Goal: Find specific page/section: Find specific page/section

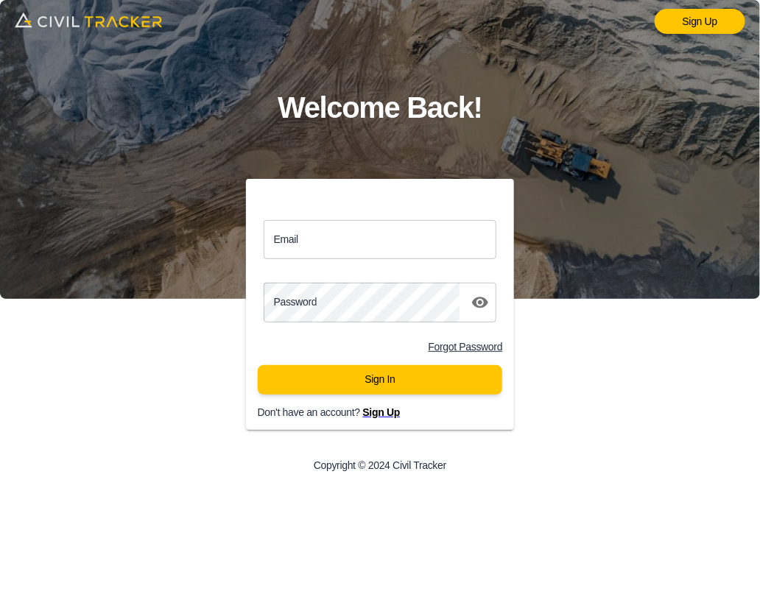
click at [434, 237] on input "Email" at bounding box center [379, 239] width 233 height 39
type input "support@civiltracker.xyz"
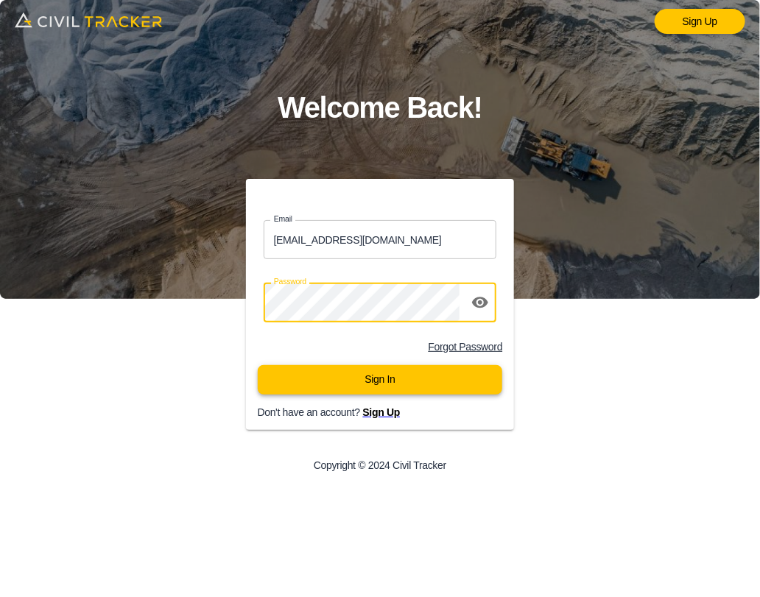
click at [394, 377] on button "Sign In" at bounding box center [380, 379] width 245 height 29
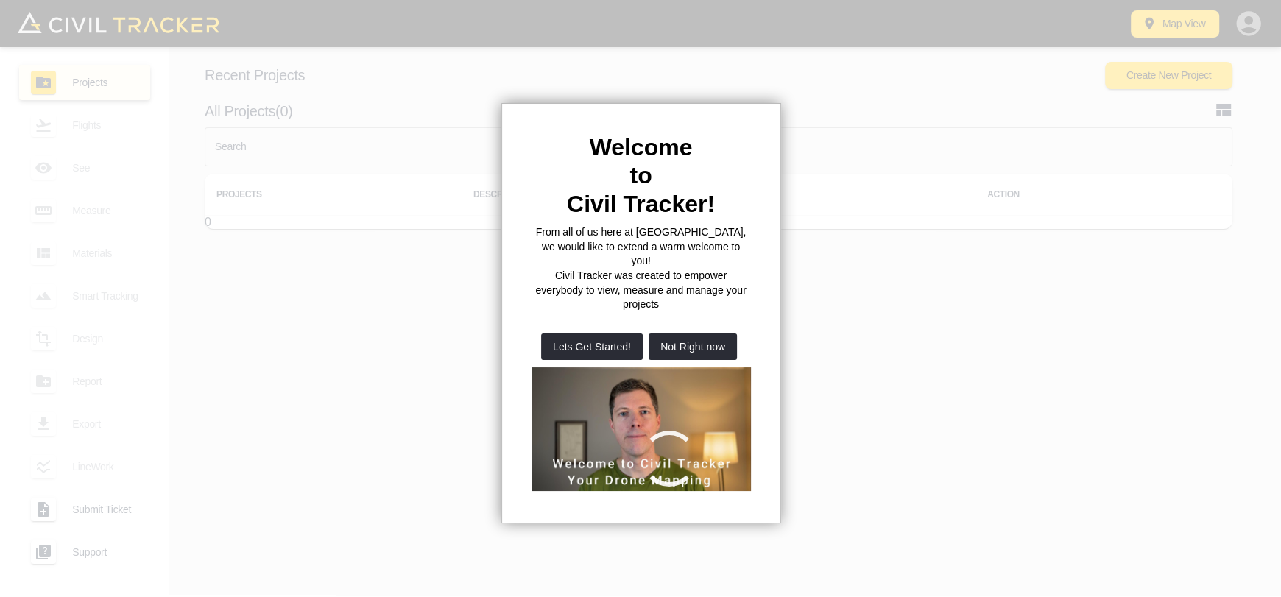
click at [693, 333] on button "Not Right now" at bounding box center [692, 346] width 88 height 26
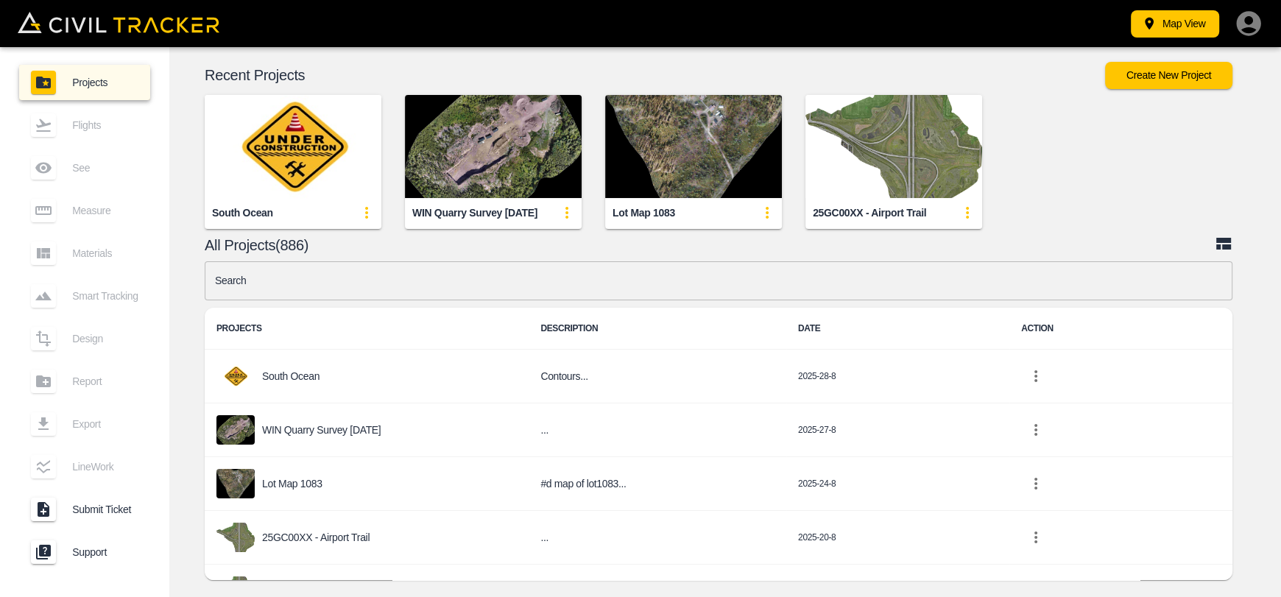
click at [438, 270] on input "text" at bounding box center [718, 280] width 1027 height 39
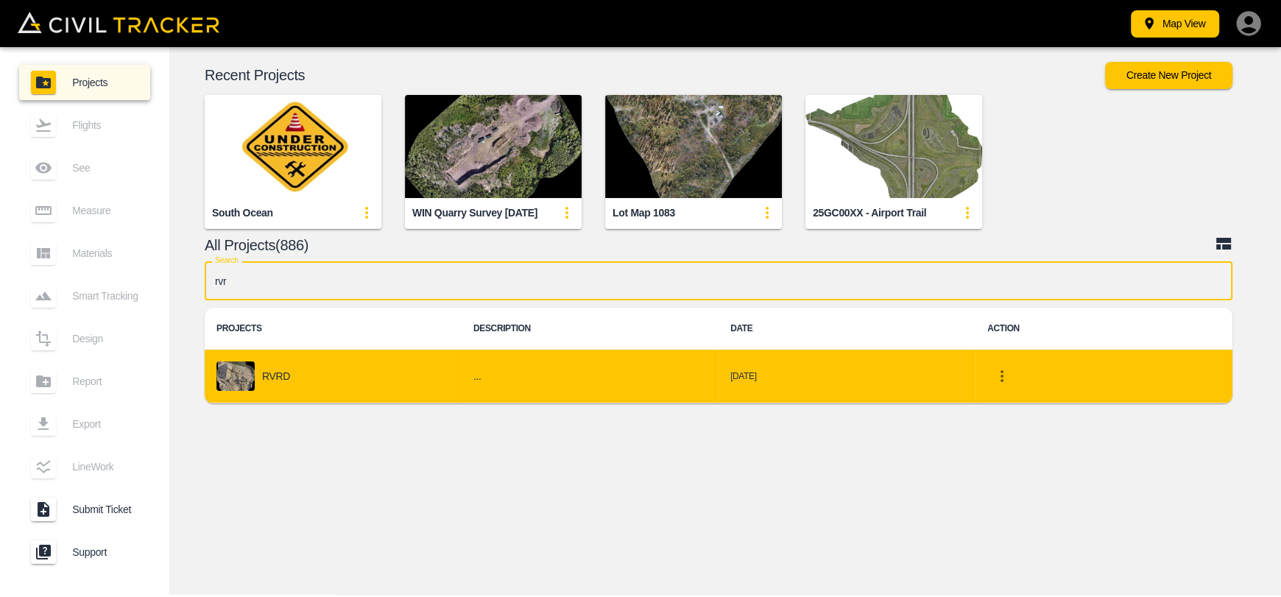
type input "rvr"
click at [378, 397] on td "RVRD" at bounding box center [333, 377] width 257 height 54
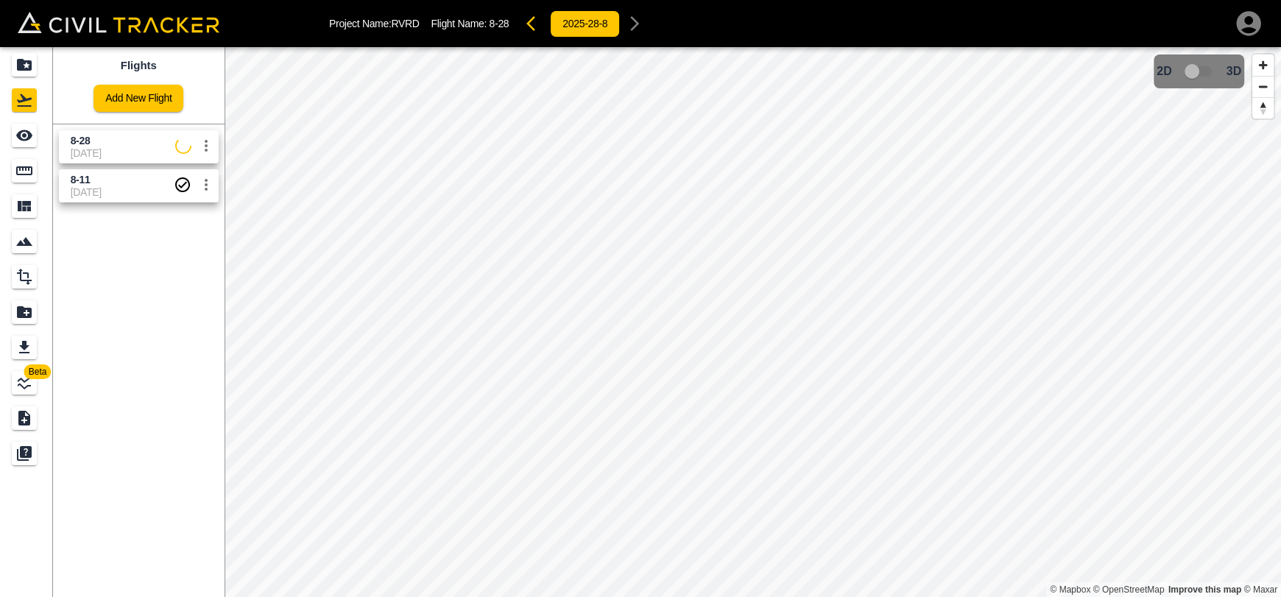
click at [124, 152] on span "[DATE]" at bounding box center [123, 153] width 105 height 12
drag, startPoint x: 39, startPoint y: 137, endPoint x: 46, endPoint y: 135, distance: 7.5
click at [39, 137] on div "See" at bounding box center [26, 136] width 29 height 24
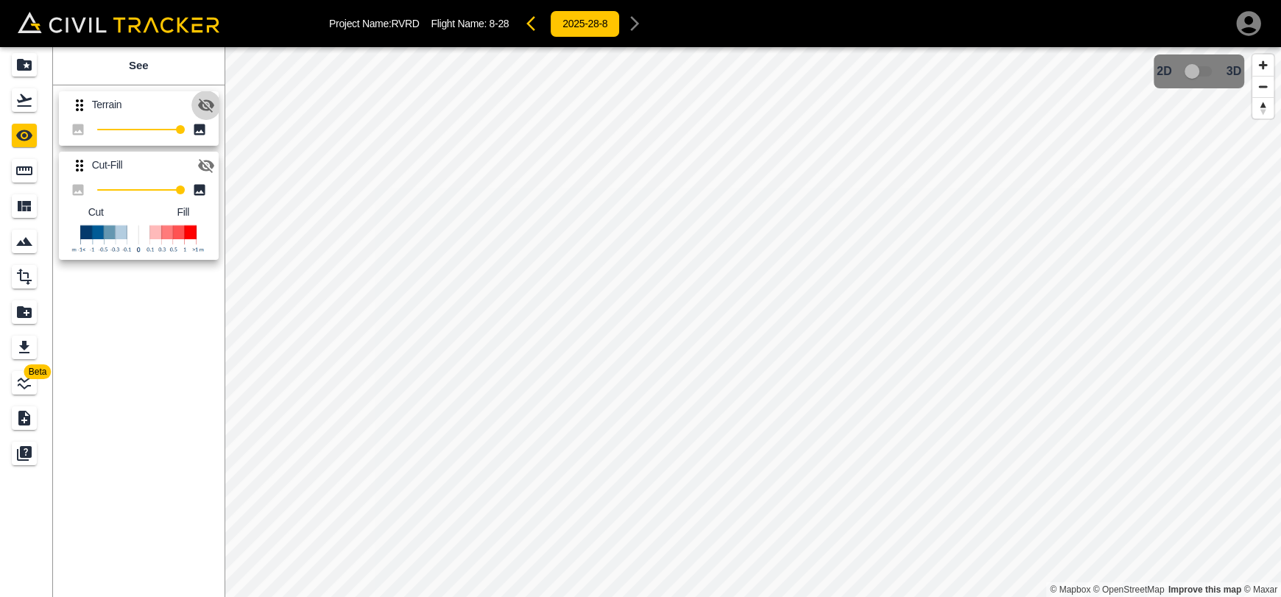
click at [216, 102] on button "button" at bounding box center [205, 105] width 29 height 29
click at [213, 165] on icon "button" at bounding box center [206, 166] width 16 height 14
click at [205, 114] on button "button" at bounding box center [205, 105] width 29 height 29
drag, startPoint x: 23, startPoint y: 97, endPoint x: 23, endPoint y: 68, distance: 28.7
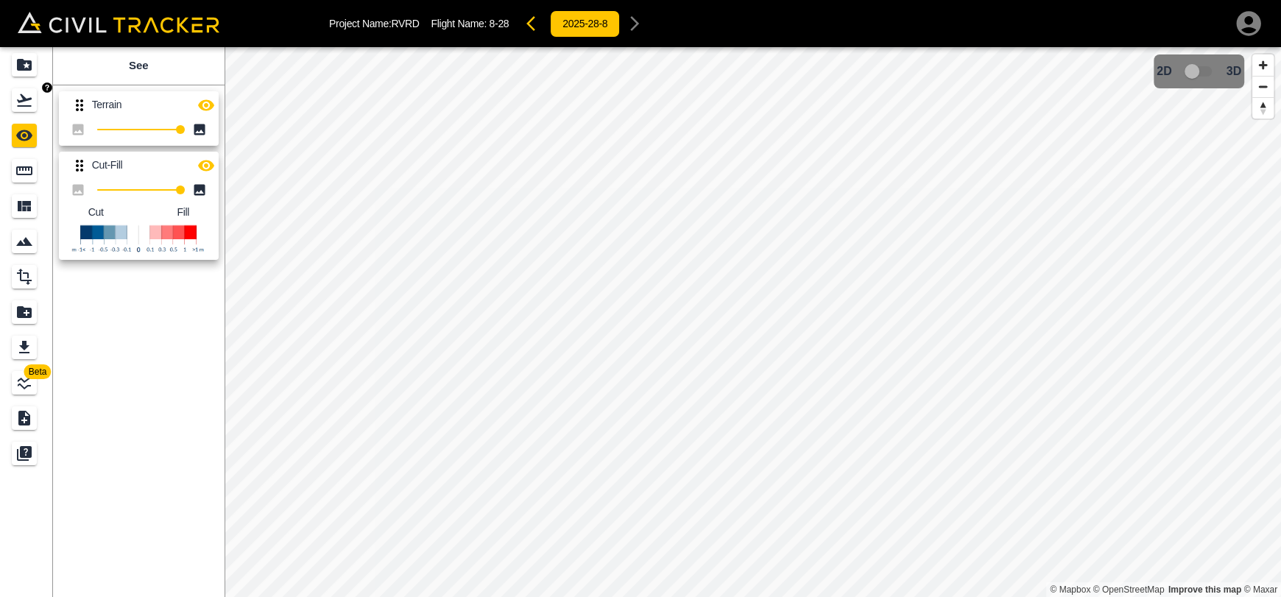
click at [23, 97] on icon "Flights" at bounding box center [24, 100] width 15 height 13
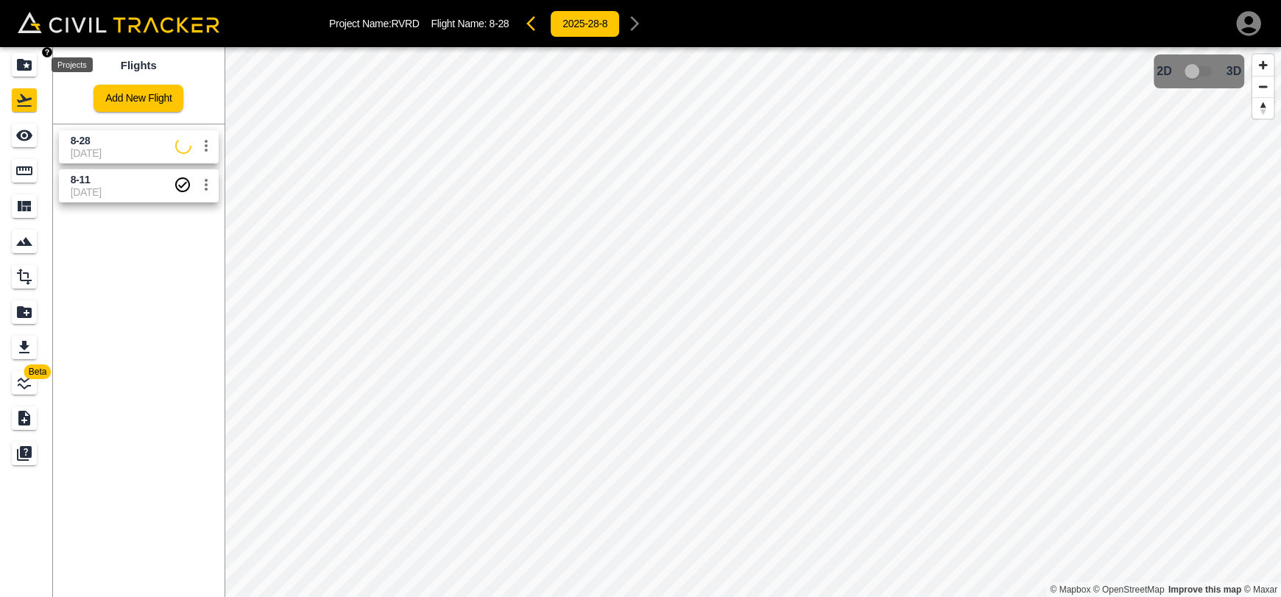
click at [24, 58] on icon "Projects" at bounding box center [24, 65] width 18 height 18
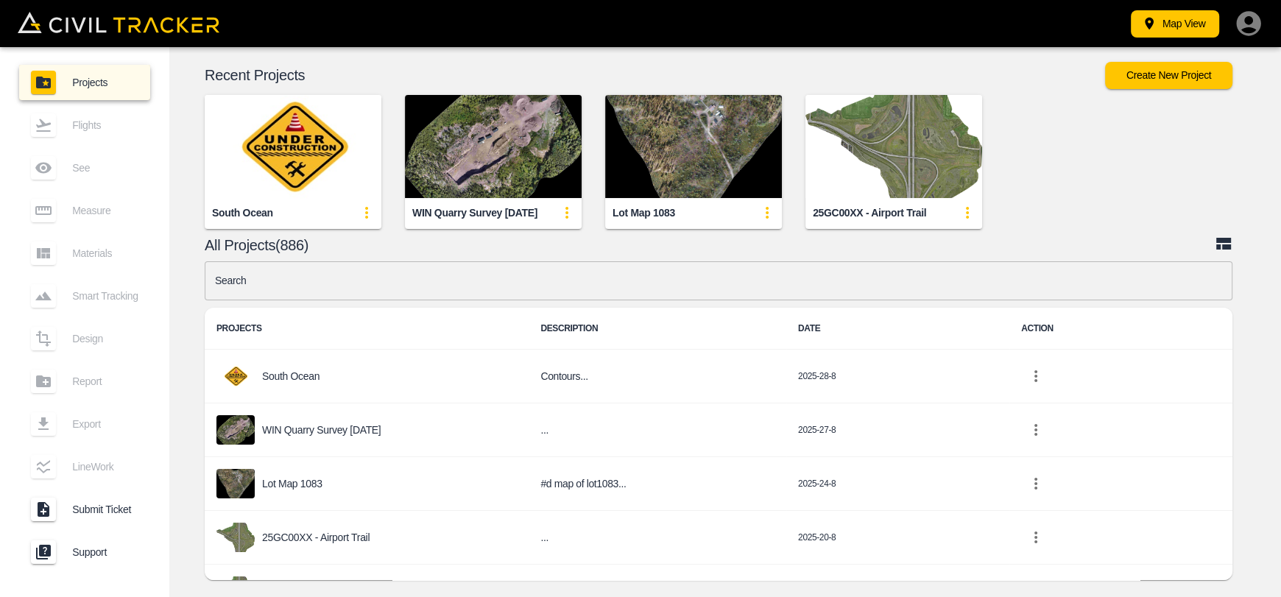
click at [507, 267] on input "text" at bounding box center [718, 280] width 1027 height 39
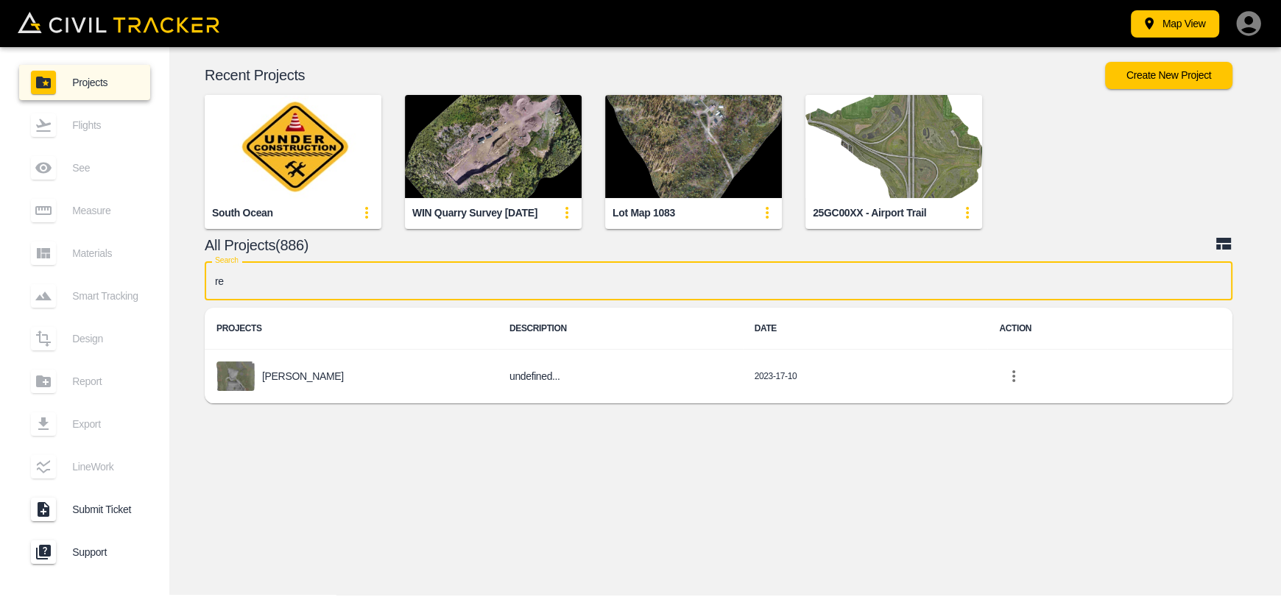
type input "r"
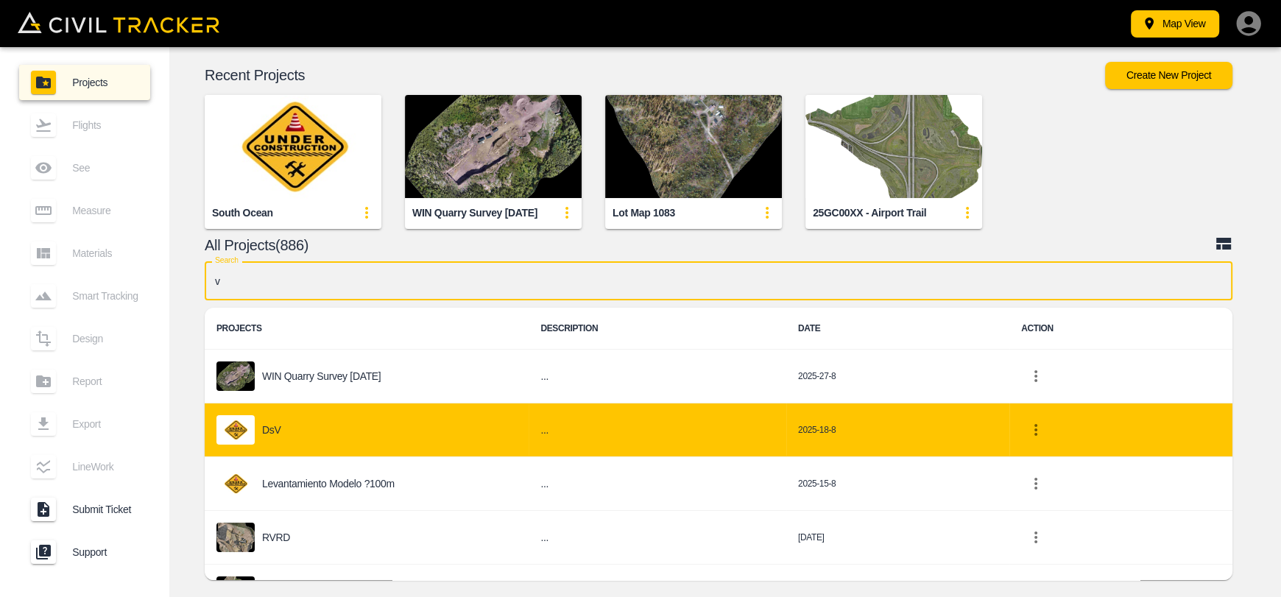
type input "vr"
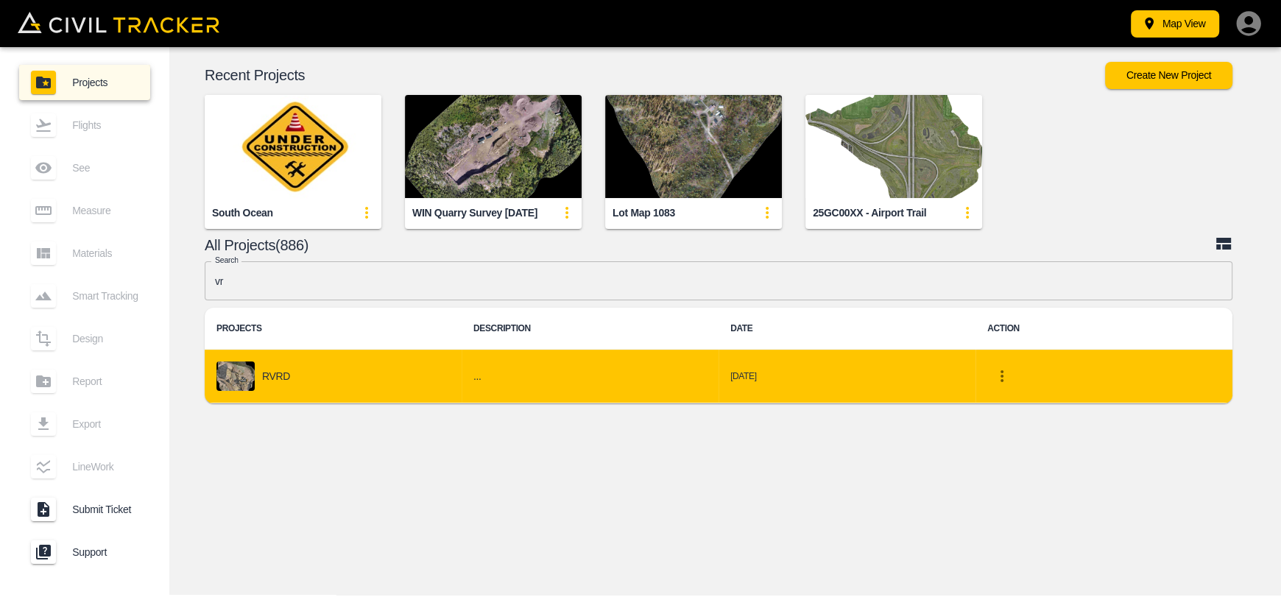
click at [305, 375] on div "RVRD" at bounding box center [332, 375] width 233 height 29
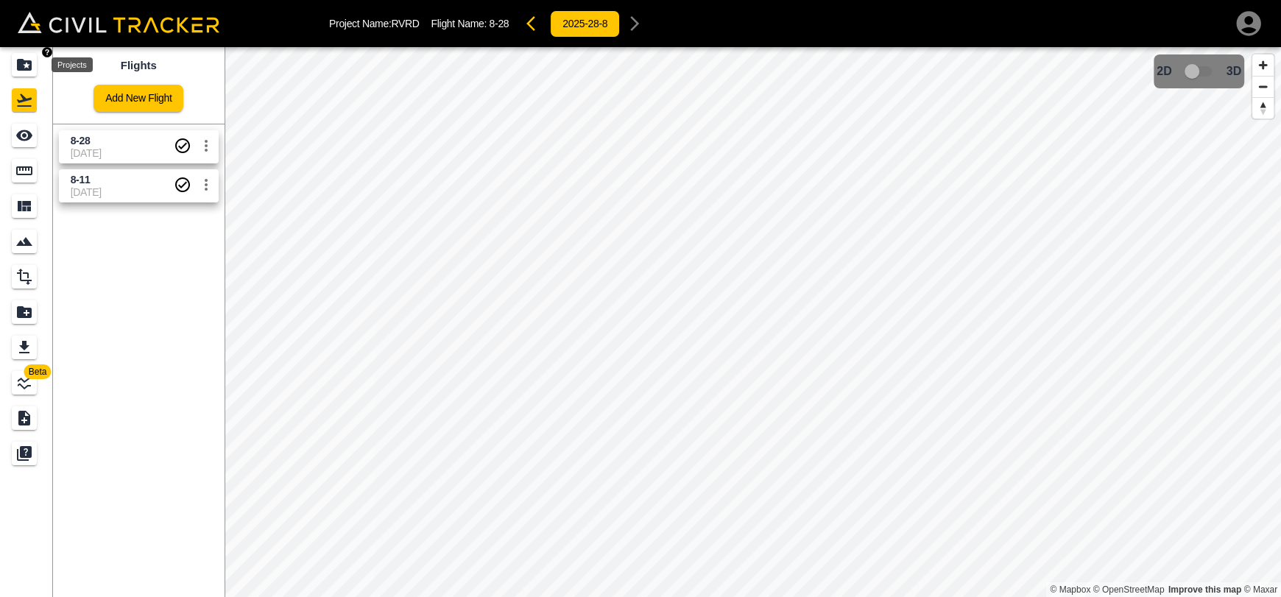
click at [18, 70] on icon "Projects" at bounding box center [24, 65] width 15 height 12
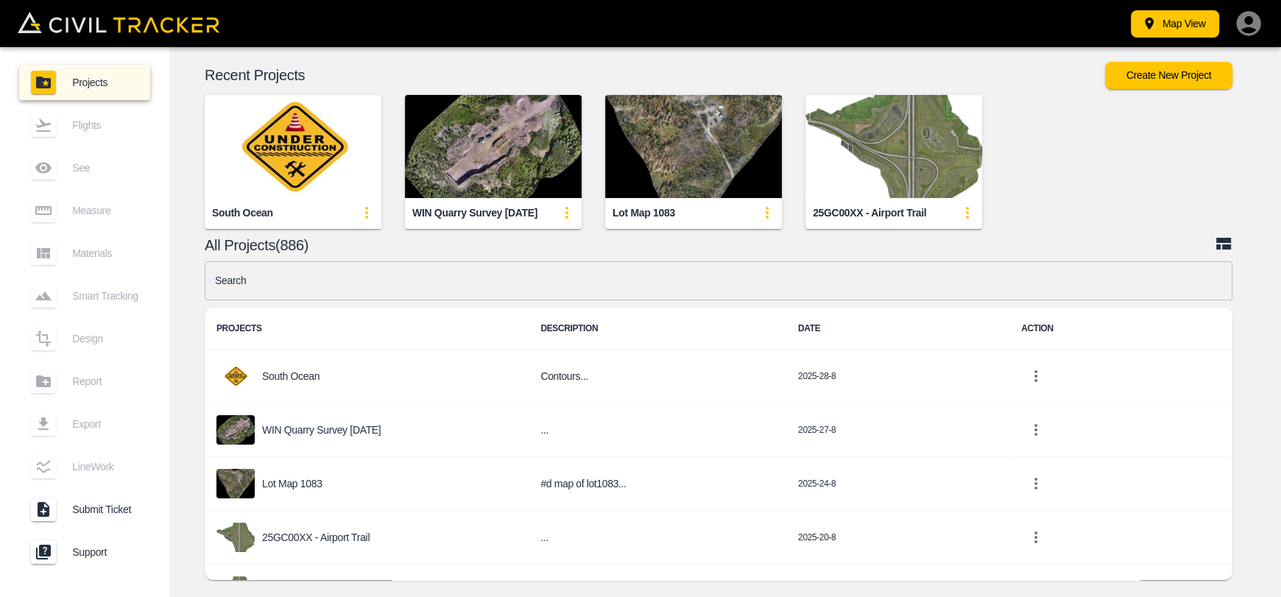
click at [403, 281] on input "text" at bounding box center [718, 280] width 1027 height 39
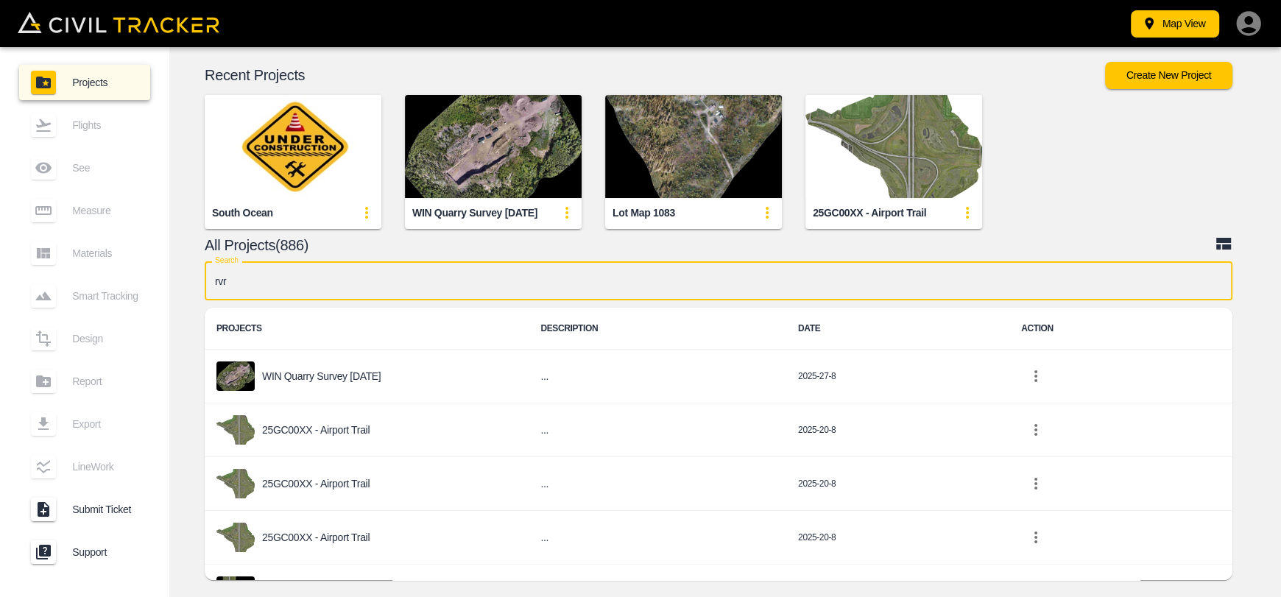
type input "rvrd"
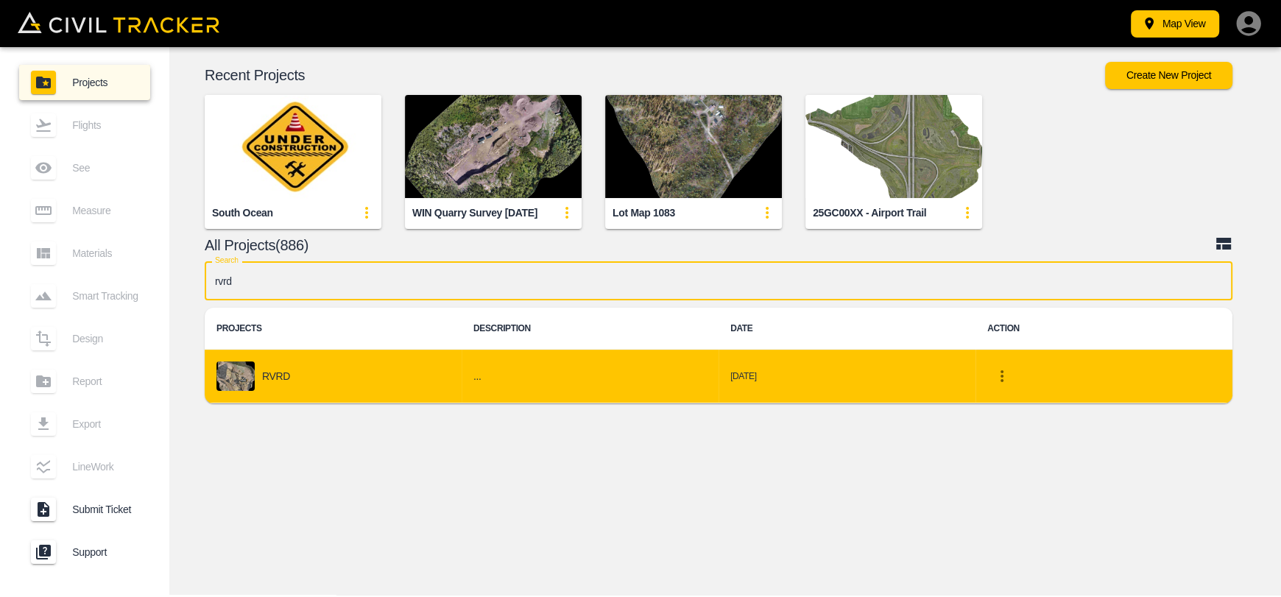
click at [306, 390] on div "RVRD" at bounding box center [332, 375] width 233 height 29
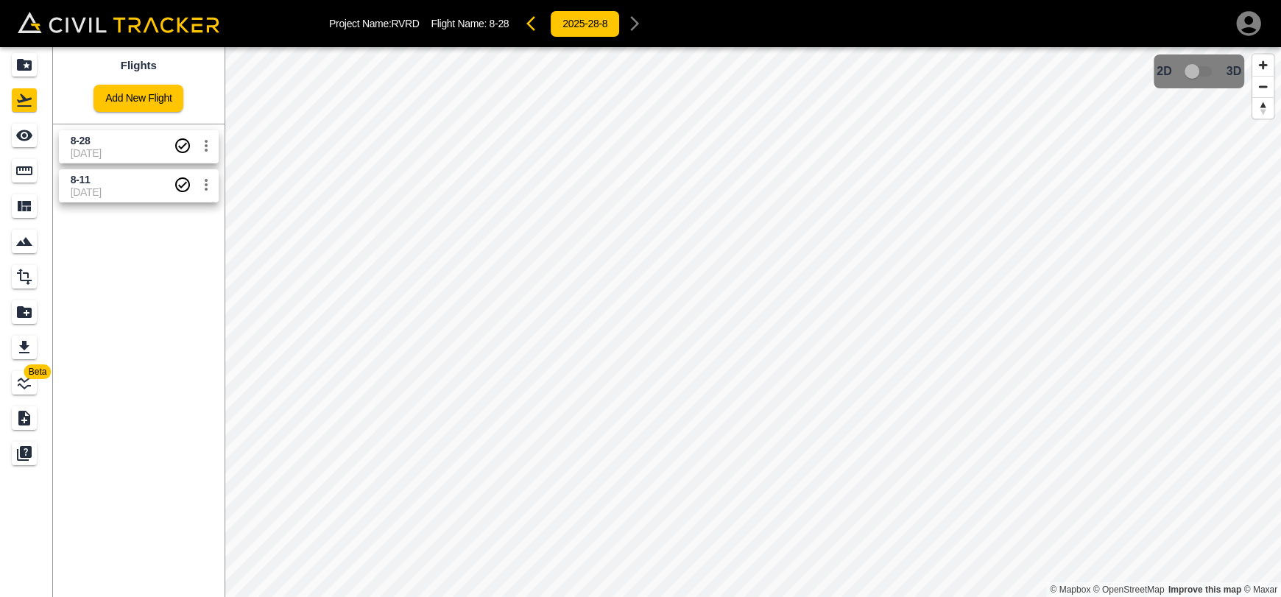
click at [138, 171] on link "8-11 8-11-2025" at bounding box center [139, 185] width 160 height 33
click at [113, 149] on span "[DATE]" at bounding box center [122, 153] width 103 height 12
click at [18, 132] on icon "See" at bounding box center [24, 135] width 16 height 11
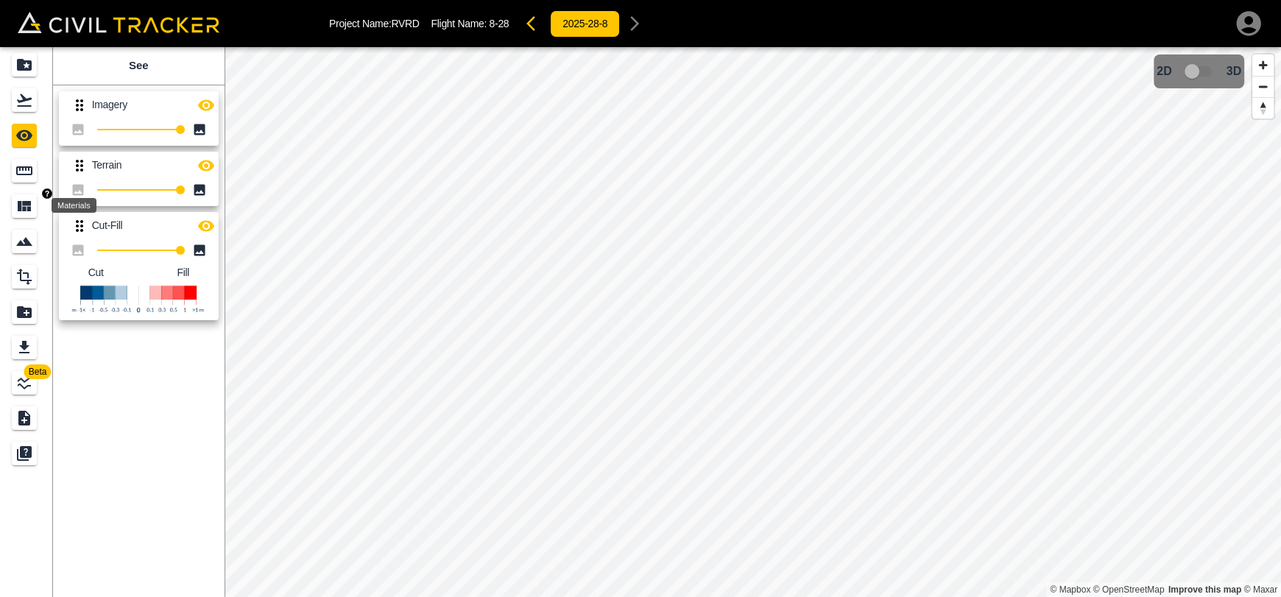
click at [30, 173] on icon "Measure" at bounding box center [24, 171] width 18 height 18
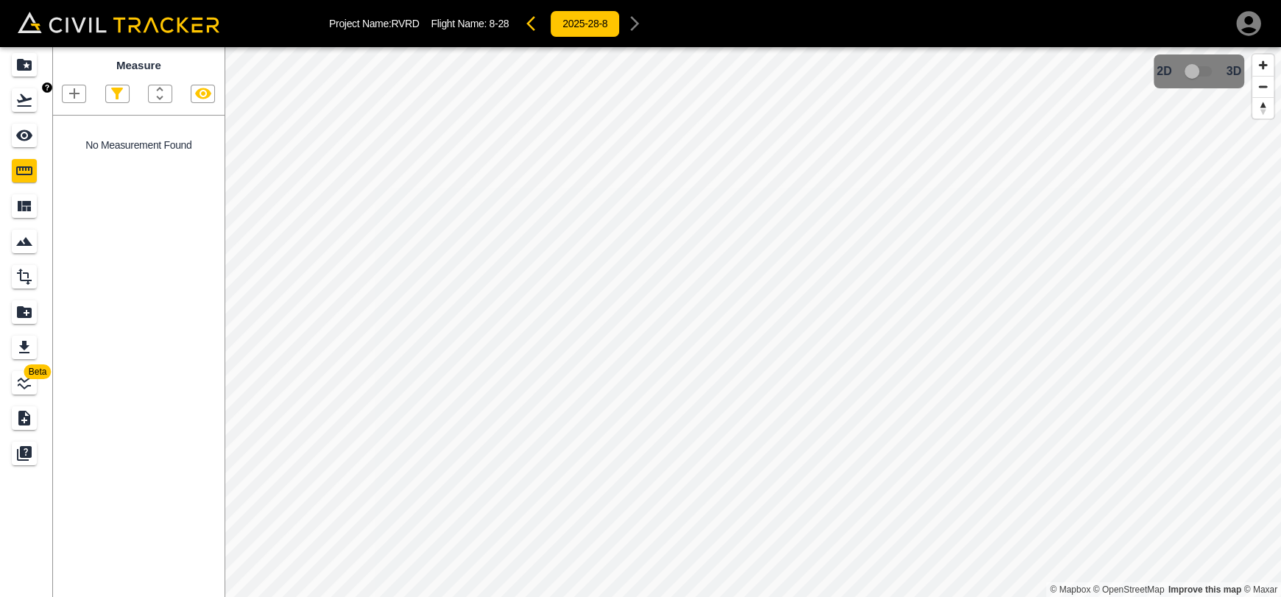
click at [38, 123] on link at bounding box center [26, 135] width 53 height 35
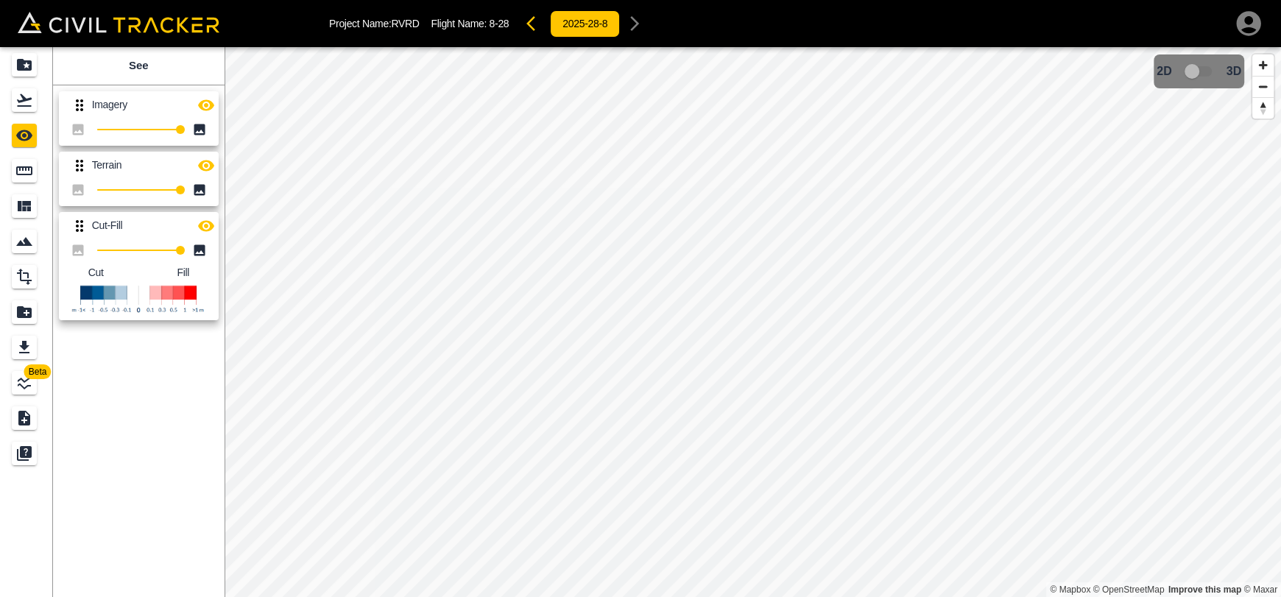
click at [206, 105] on icon "button" at bounding box center [206, 104] width 16 height 11
click at [204, 229] on icon "button" at bounding box center [206, 225] width 16 height 11
click at [211, 158] on icon "button" at bounding box center [206, 166] width 18 height 18
click at [210, 103] on icon "button" at bounding box center [206, 106] width 16 height 14
click at [208, 171] on icon "button" at bounding box center [206, 166] width 18 height 18
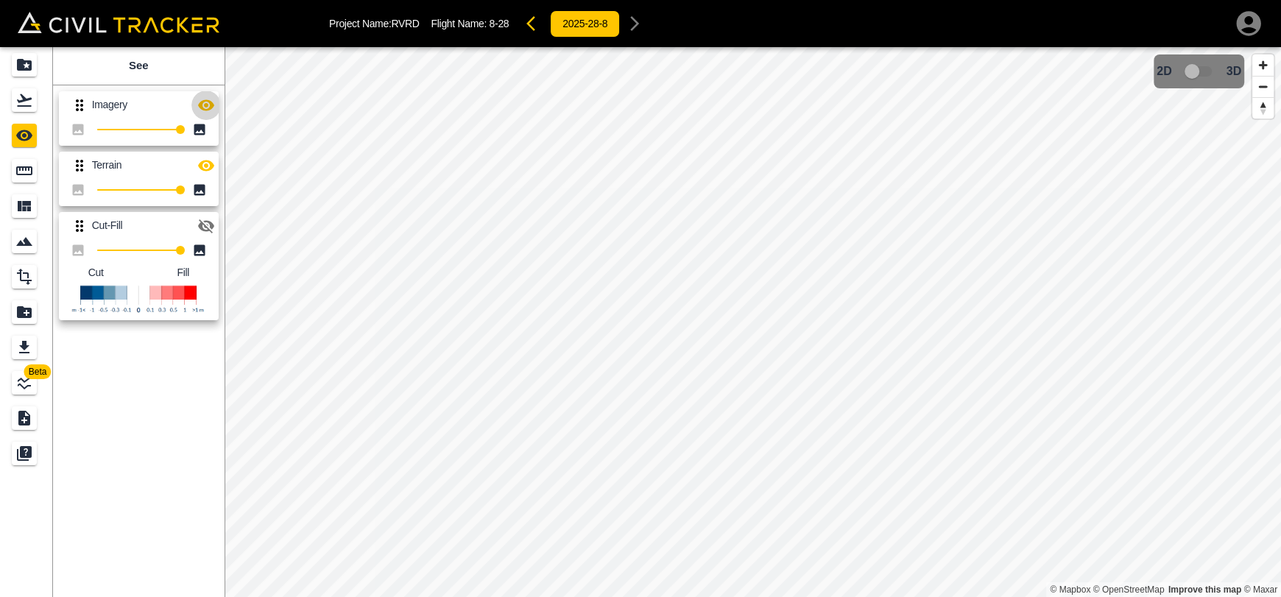
click at [202, 108] on icon "button" at bounding box center [206, 104] width 16 height 11
click at [26, 97] on icon "Flights" at bounding box center [24, 100] width 18 height 18
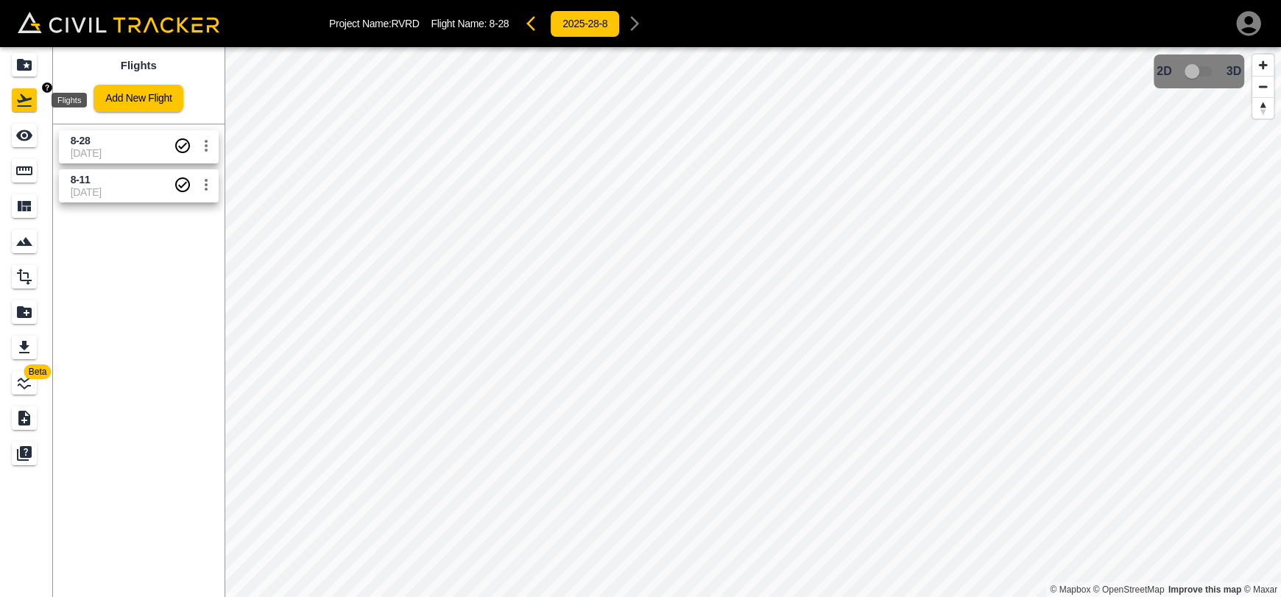
click at [26, 66] on icon "Projects" at bounding box center [24, 65] width 18 height 18
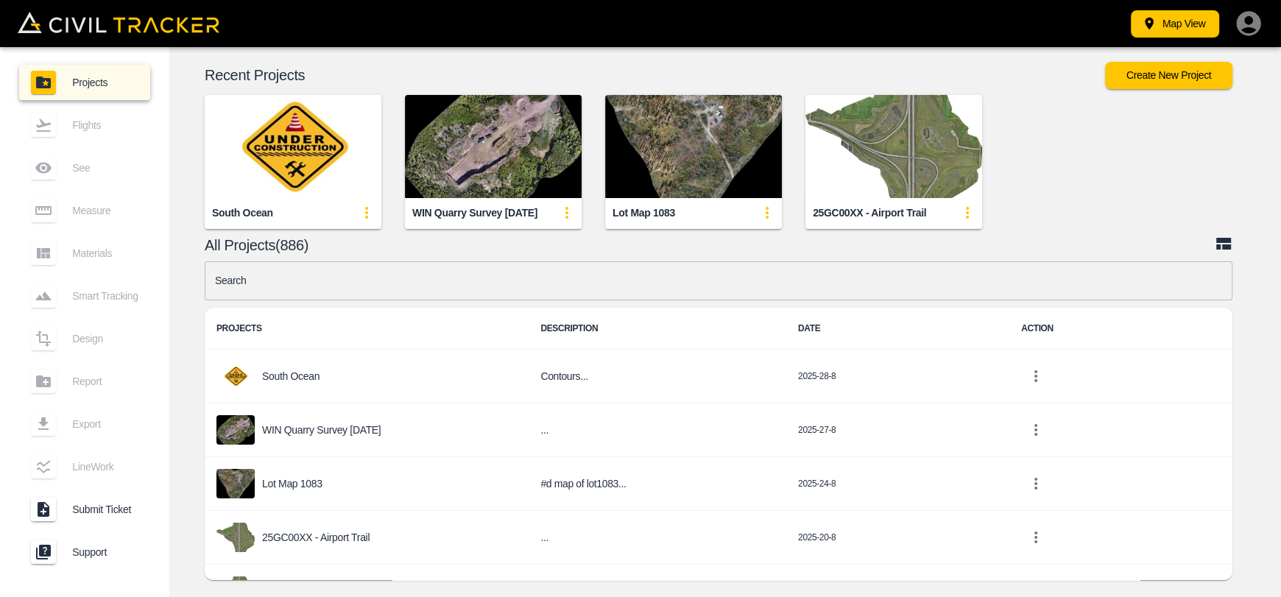
click at [503, 278] on input "text" at bounding box center [718, 280] width 1027 height 39
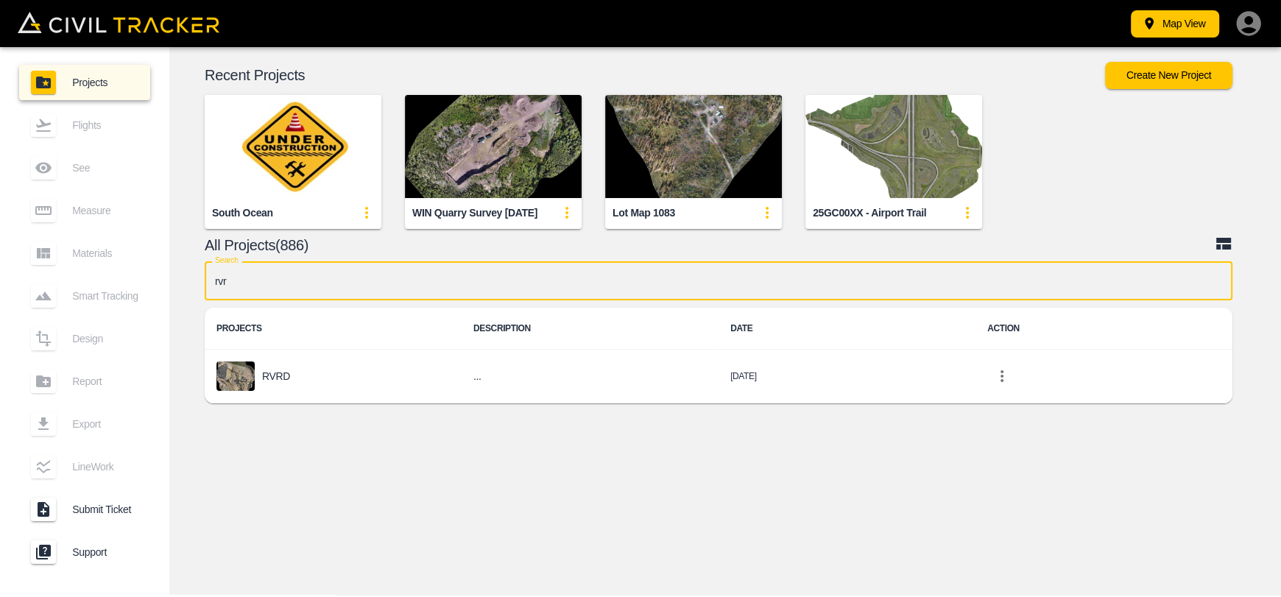
type input "rvrd"
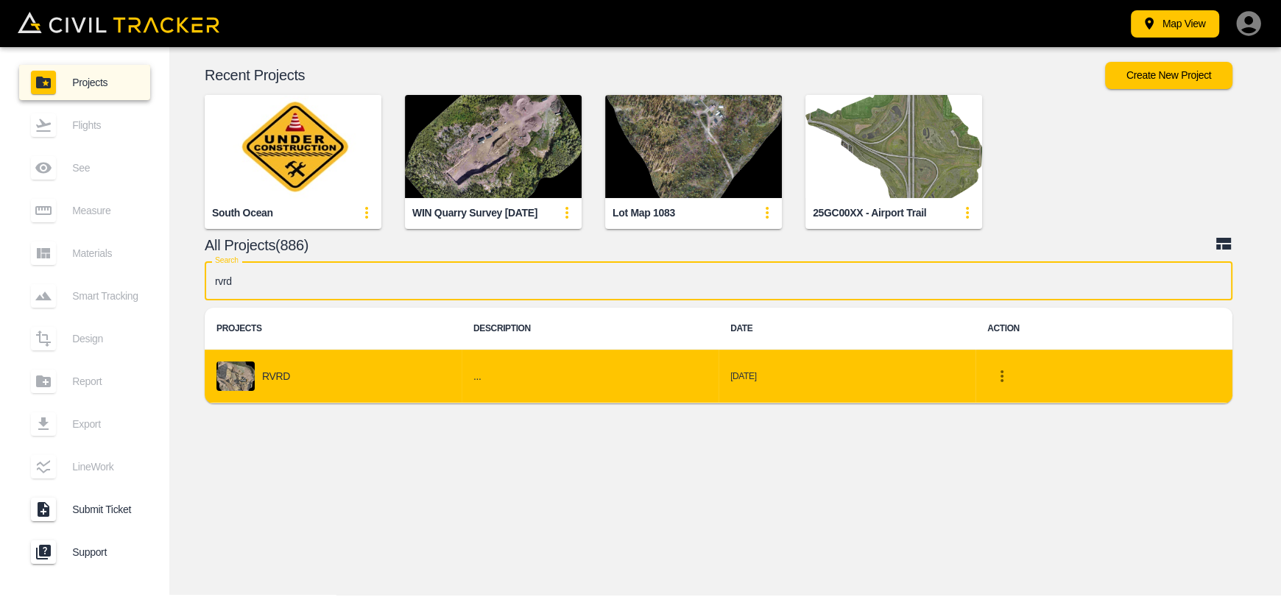
click at [350, 383] on div "RVRD" at bounding box center [332, 375] width 233 height 29
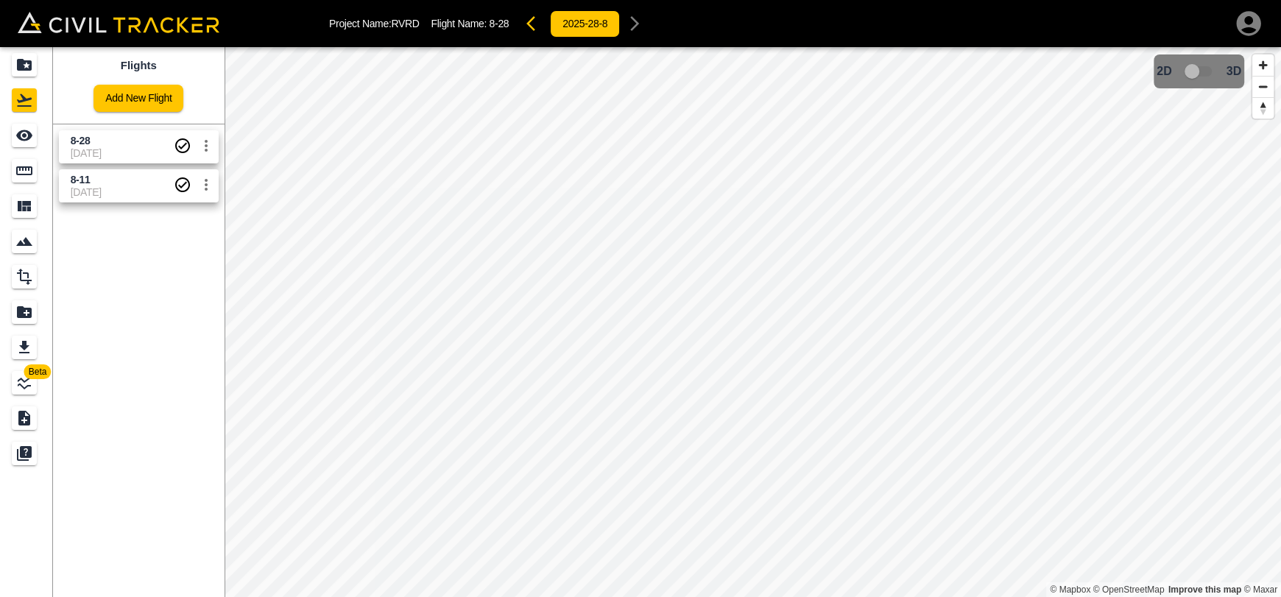
click at [141, 151] on span "[DATE]" at bounding box center [122, 153] width 103 height 12
drag, startPoint x: 24, startPoint y: 132, endPoint x: 37, endPoint y: 132, distance: 12.5
click at [24, 132] on icon "See" at bounding box center [24, 136] width 18 height 18
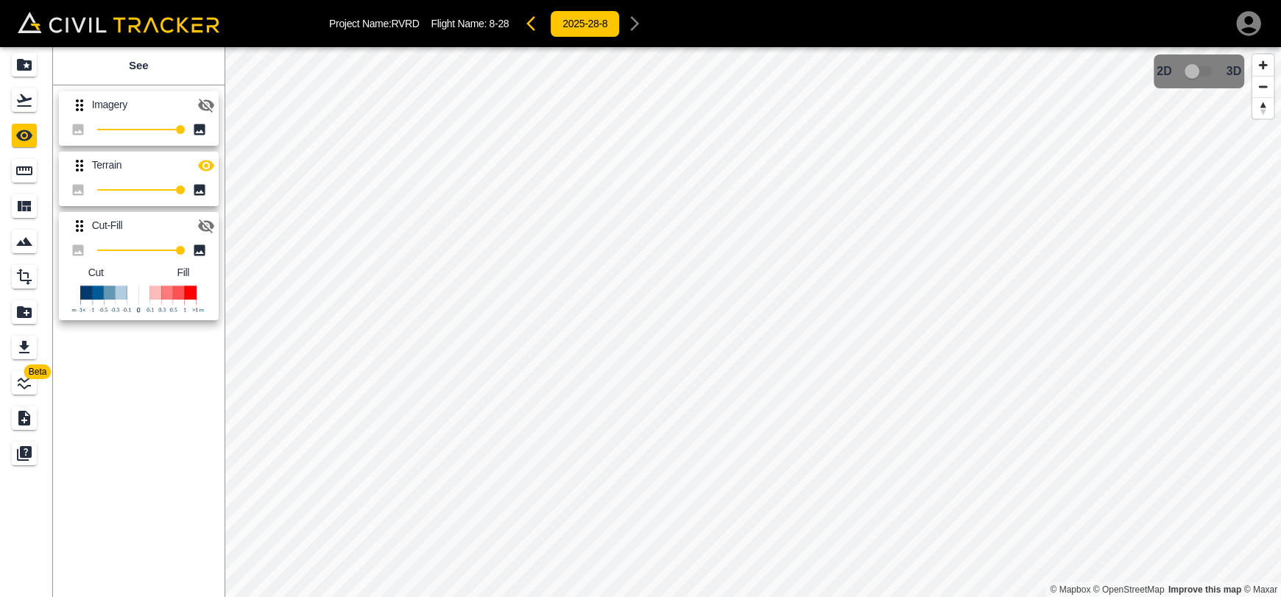
click at [207, 99] on icon "button" at bounding box center [206, 105] width 18 height 18
drag, startPoint x: 82, startPoint y: 164, endPoint x: 82, endPoint y: 111, distance: 53.0
click at [82, 111] on div "Imagery 100 Terrain 100 Cut-Fill 100 Cut Fill" at bounding box center [135, 202] width 177 height 247
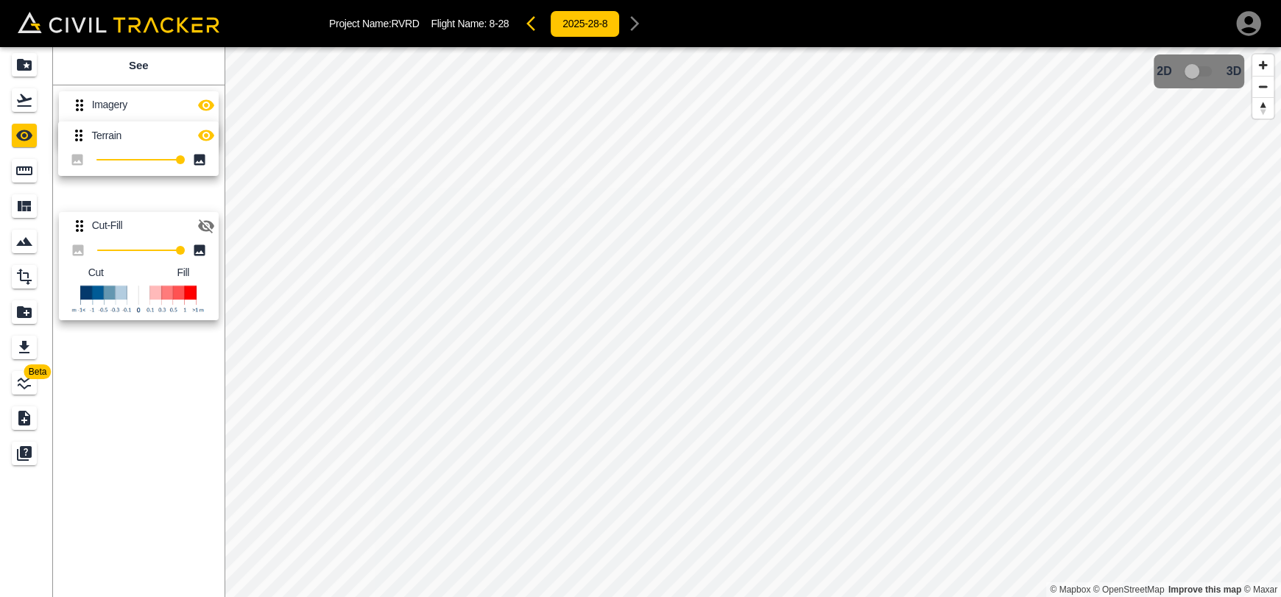
drag, startPoint x: 77, startPoint y: 105, endPoint x: 77, endPoint y: 172, distance: 67.7
click at [77, 171] on div "Terrain 100 Imagery 100 Cut-Fill 100 Cut Fill" at bounding box center [135, 202] width 177 height 247
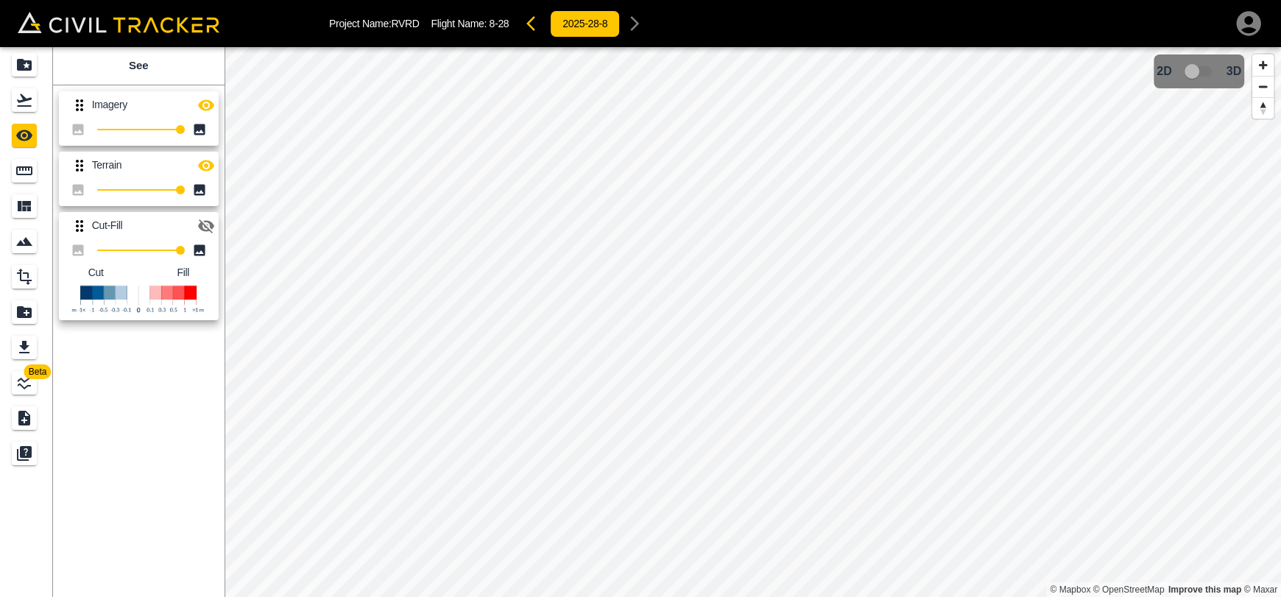
click at [525, 29] on button "button" at bounding box center [534, 23] width 29 height 29
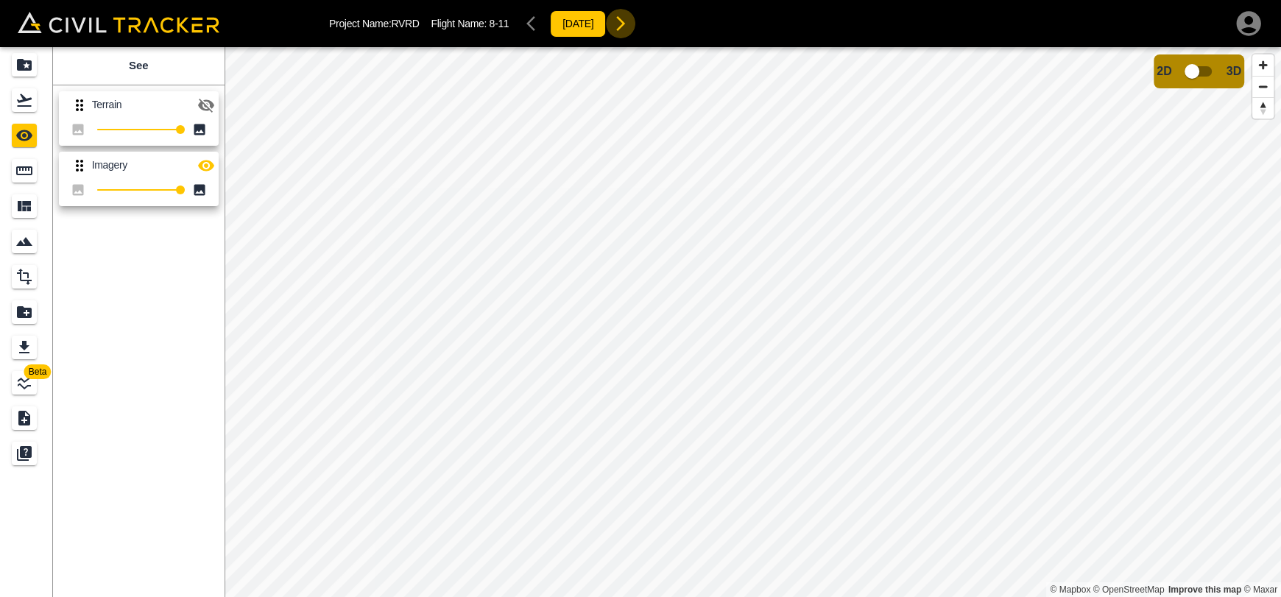
click at [629, 22] on icon "button" at bounding box center [621, 24] width 18 height 18
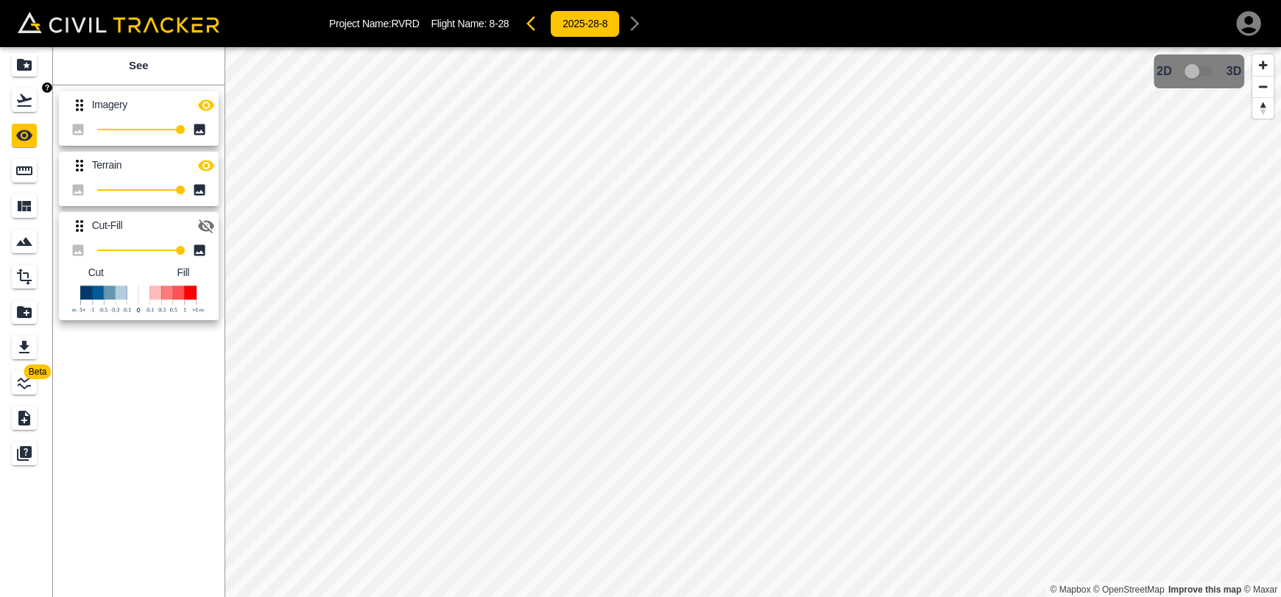
click at [13, 96] on div "Flights" at bounding box center [24, 100] width 25 height 24
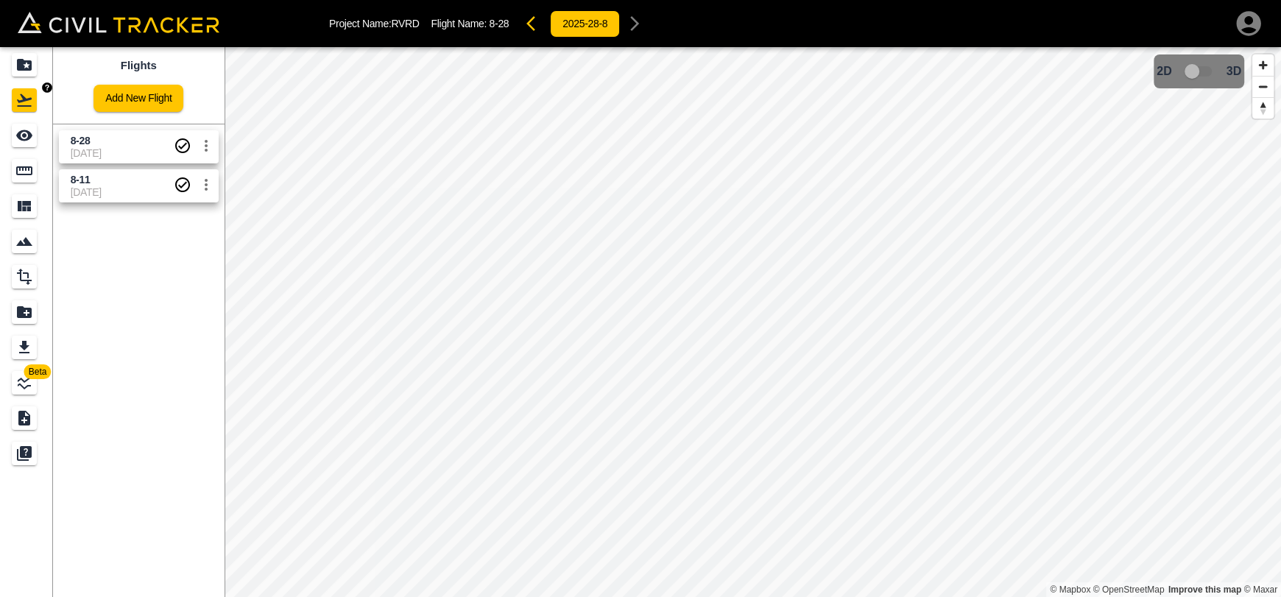
click at [13, 60] on div "Projects" at bounding box center [24, 65] width 25 height 24
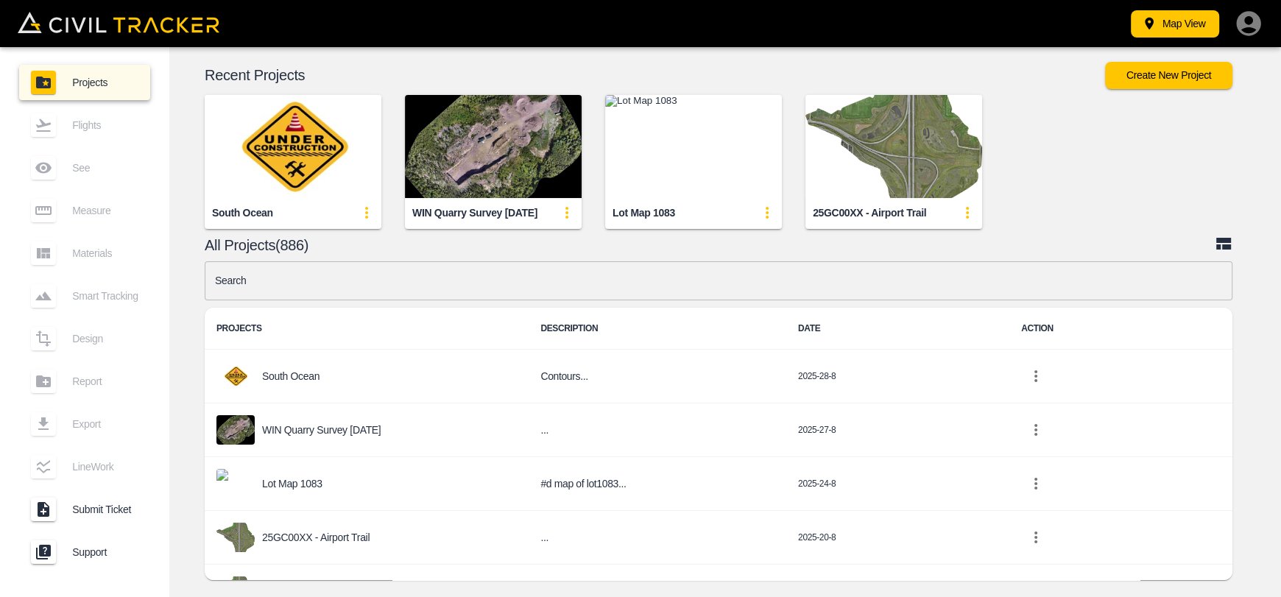
click at [360, 279] on input "text" at bounding box center [718, 280] width 1027 height 39
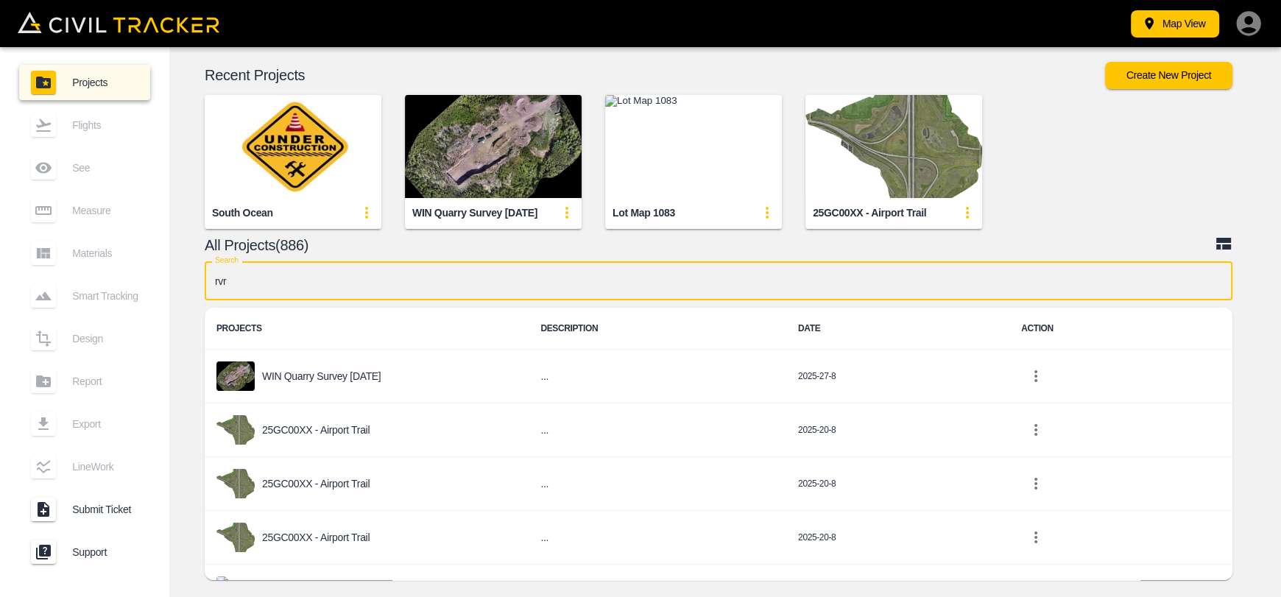
type input "rvrd"
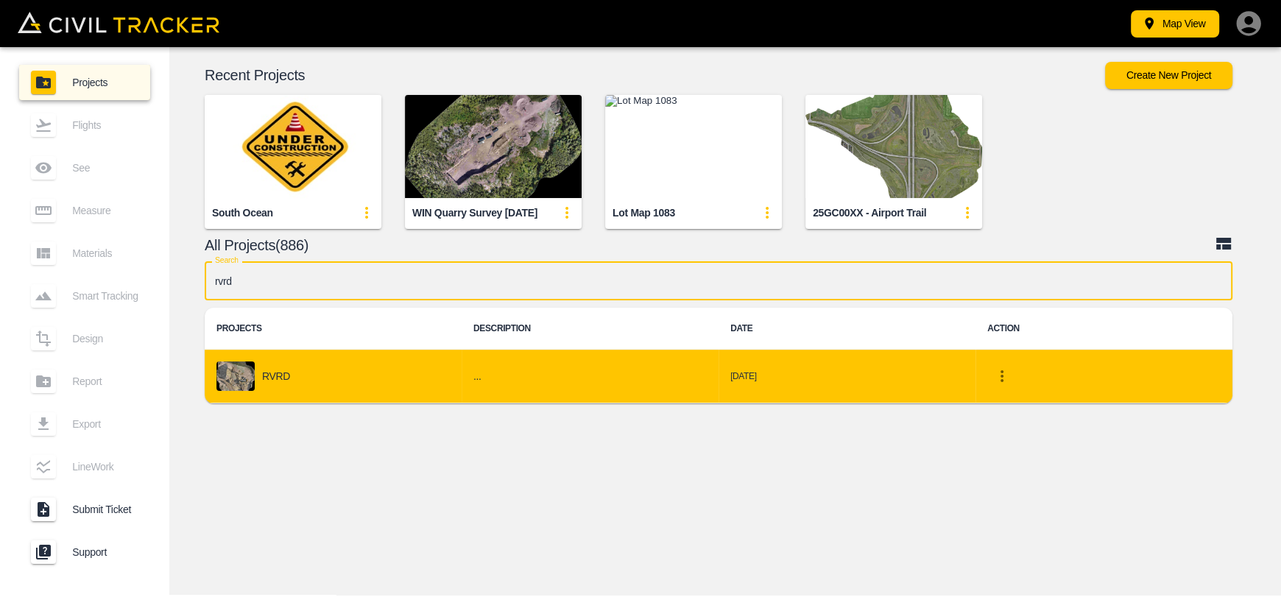
click at [321, 368] on div "RVRD" at bounding box center [332, 375] width 233 height 29
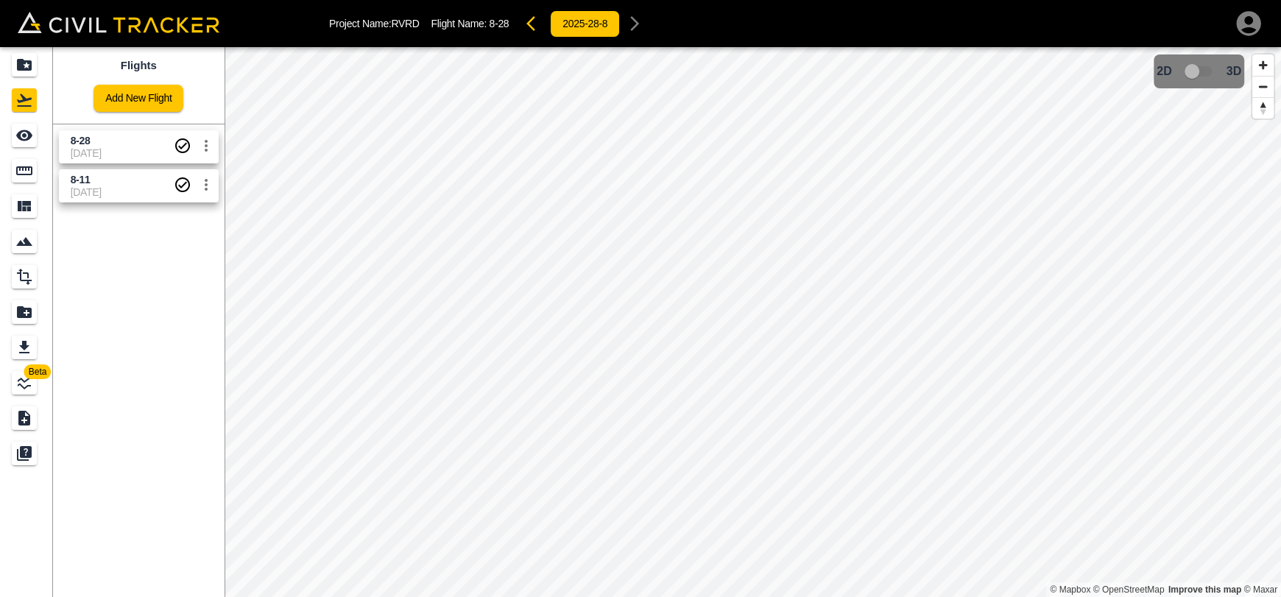
click at [124, 150] on span "[DATE]" at bounding box center [122, 153] width 103 height 12
click at [26, 146] on div "See" at bounding box center [24, 136] width 25 height 24
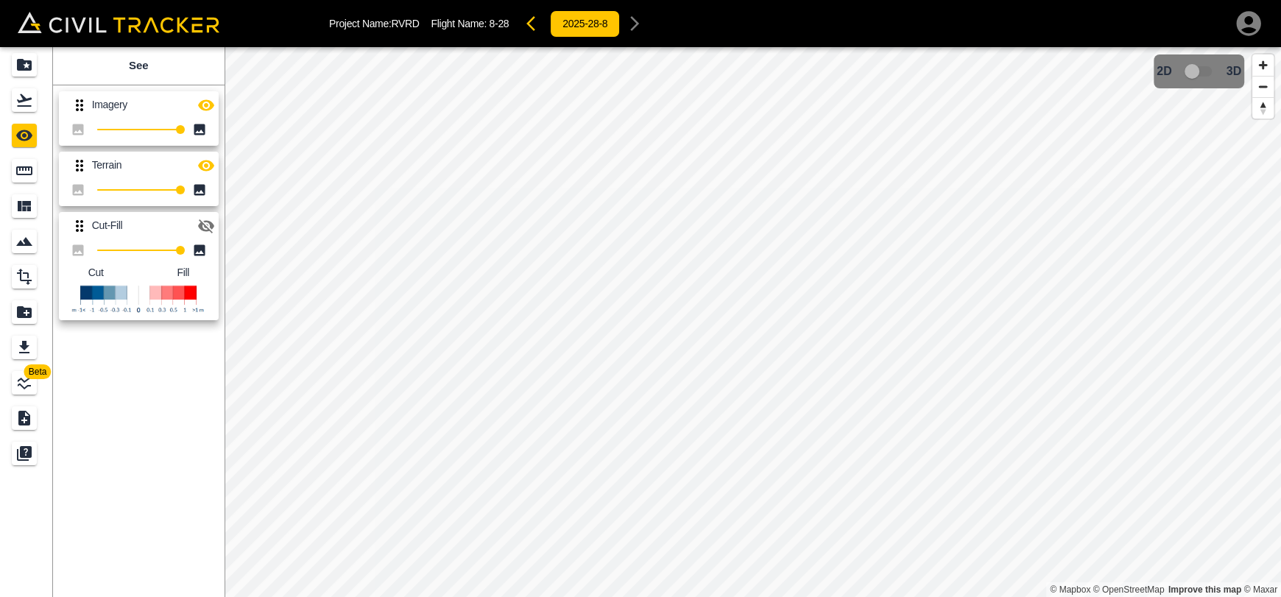
click at [202, 110] on icon "button" at bounding box center [206, 105] width 18 height 18
click at [202, 183] on icon at bounding box center [199, 190] width 15 height 15
drag, startPoint x: 207, startPoint y: 169, endPoint x: 207, endPoint y: 179, distance: 9.6
click at [207, 170] on icon "button" at bounding box center [206, 165] width 16 height 11
click at [28, 180] on div "Measure" at bounding box center [24, 171] width 25 height 24
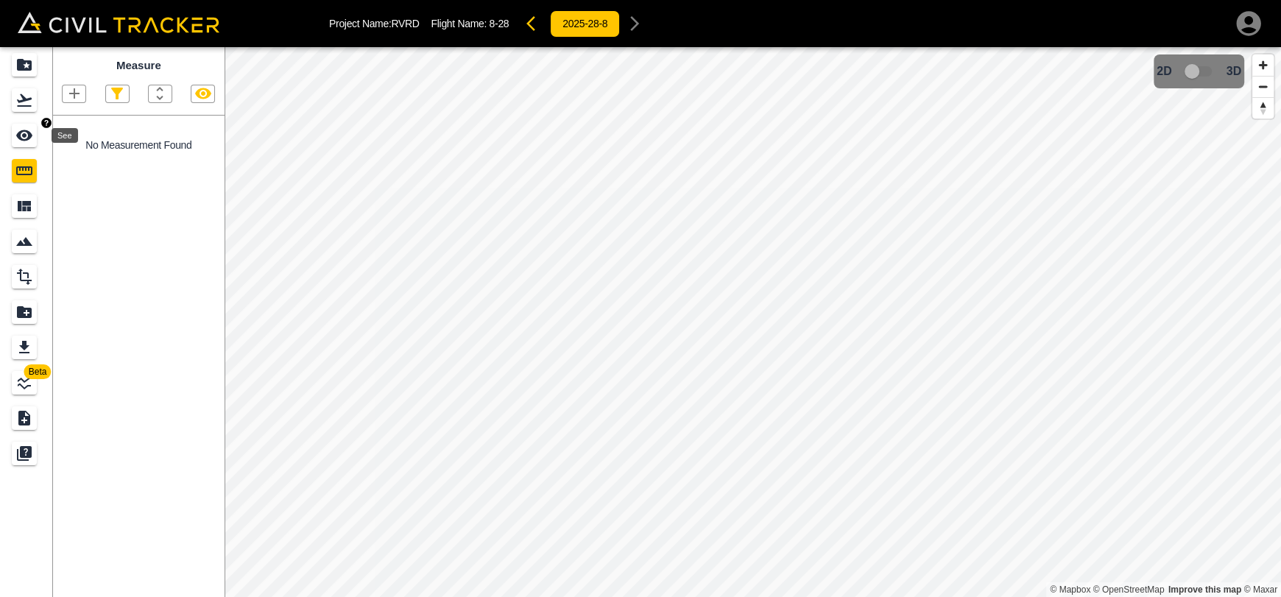
click at [34, 128] on div "See" at bounding box center [24, 136] width 25 height 24
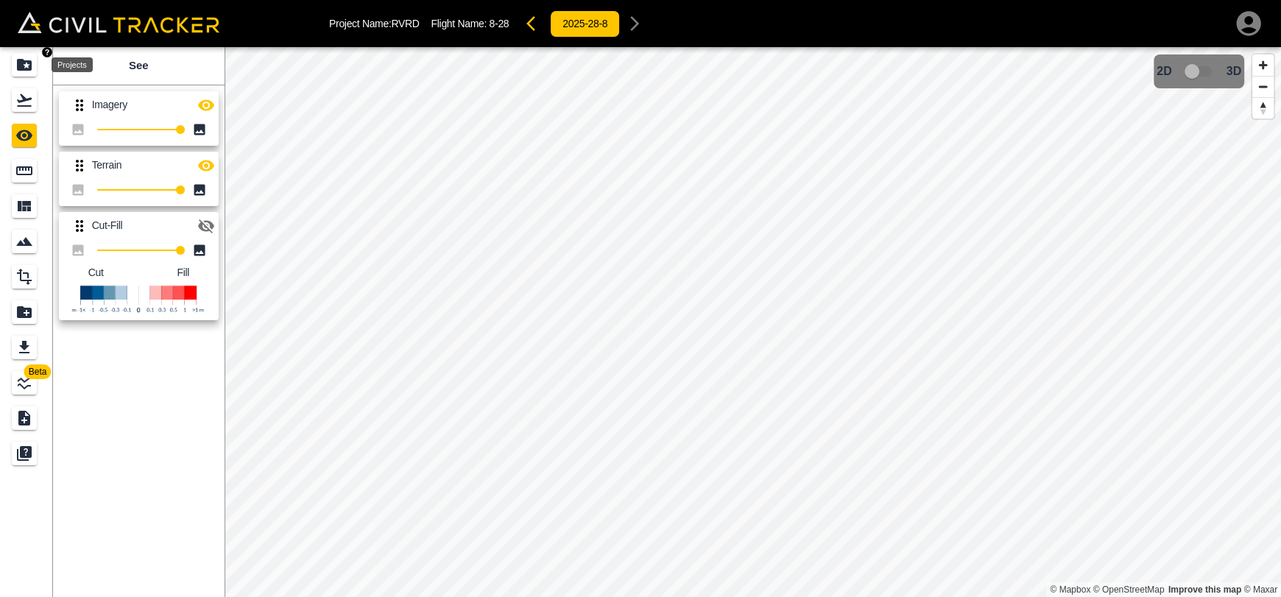
click at [26, 56] on icon "Projects" at bounding box center [24, 65] width 18 height 18
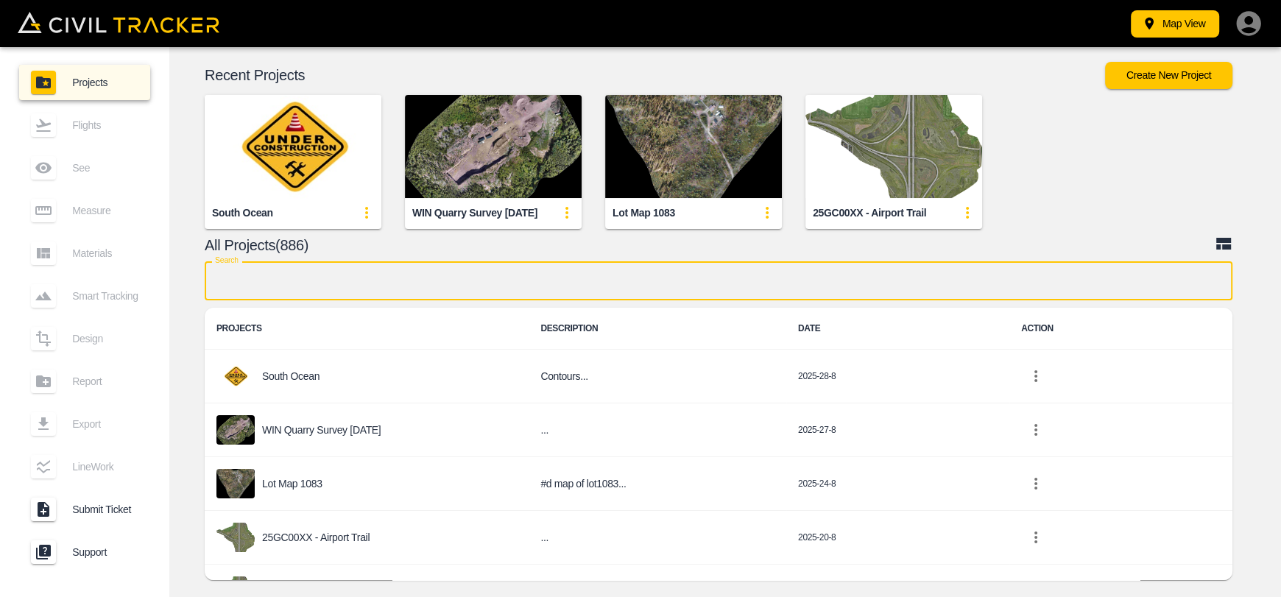
click at [325, 294] on input "text" at bounding box center [718, 280] width 1027 height 39
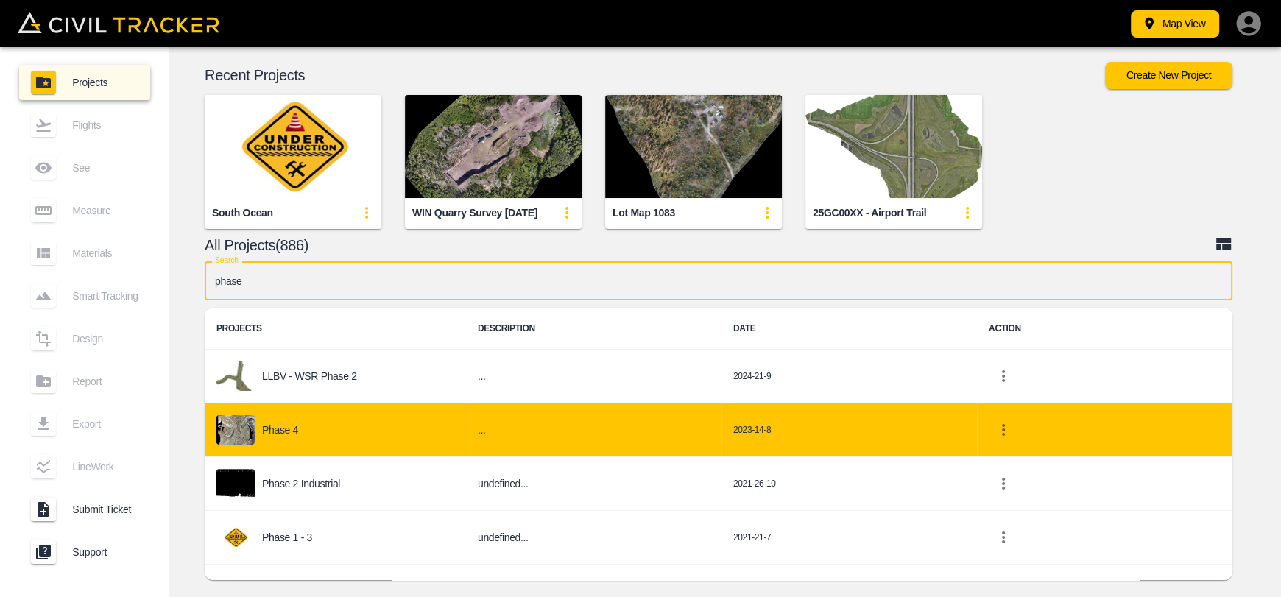
type input "phase"
click at [305, 453] on td "Phase 4" at bounding box center [335, 430] width 261 height 54
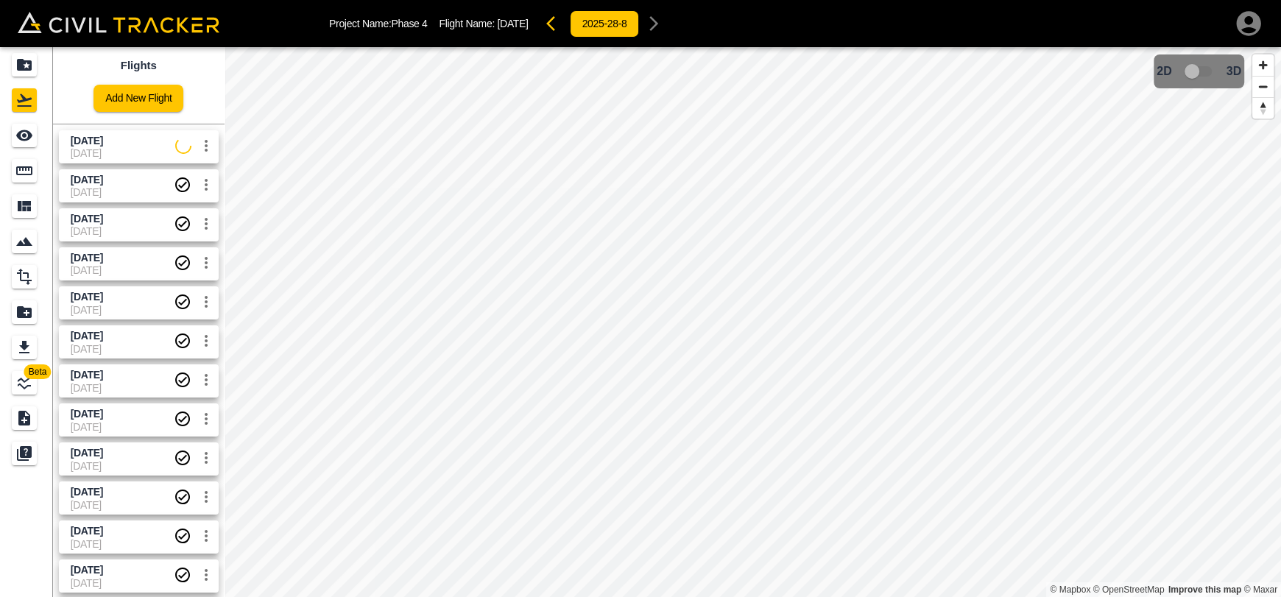
click at [93, 145] on span "[DATE]" at bounding box center [123, 141] width 105 height 14
click at [30, 144] on icon "See" at bounding box center [24, 136] width 18 height 18
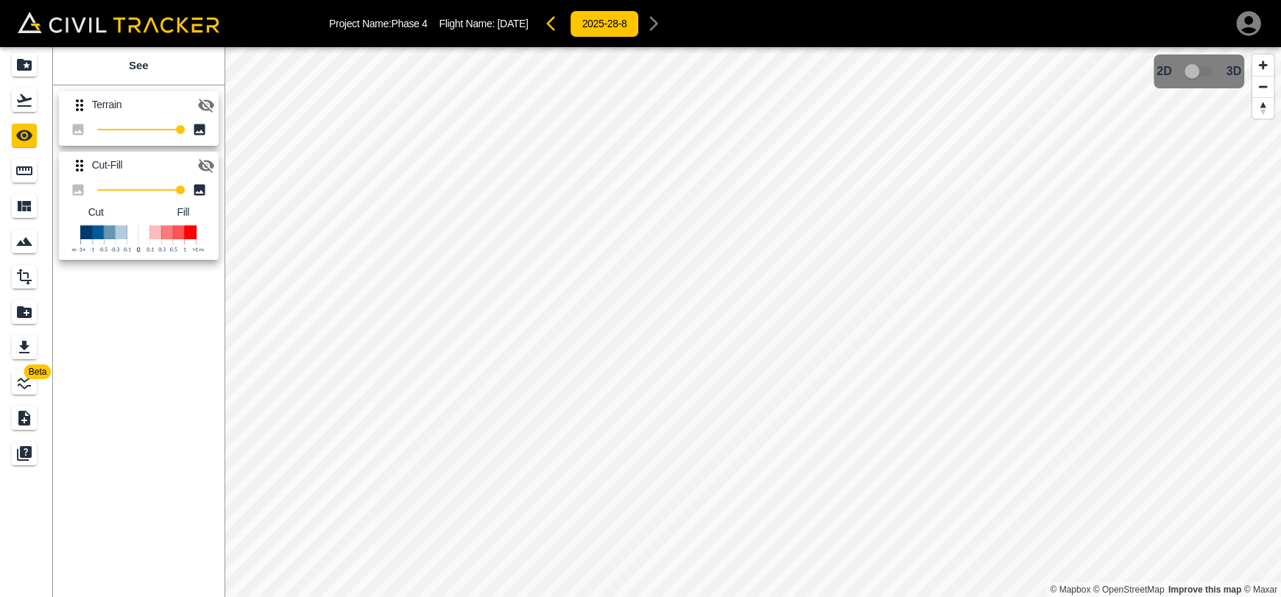
click at [214, 99] on icon "button" at bounding box center [206, 105] width 18 height 18
click at [215, 165] on button "button" at bounding box center [205, 165] width 29 height 29
click at [208, 105] on icon "button" at bounding box center [206, 105] width 18 height 18
click at [555, 28] on icon "button" at bounding box center [550, 23] width 9 height 15
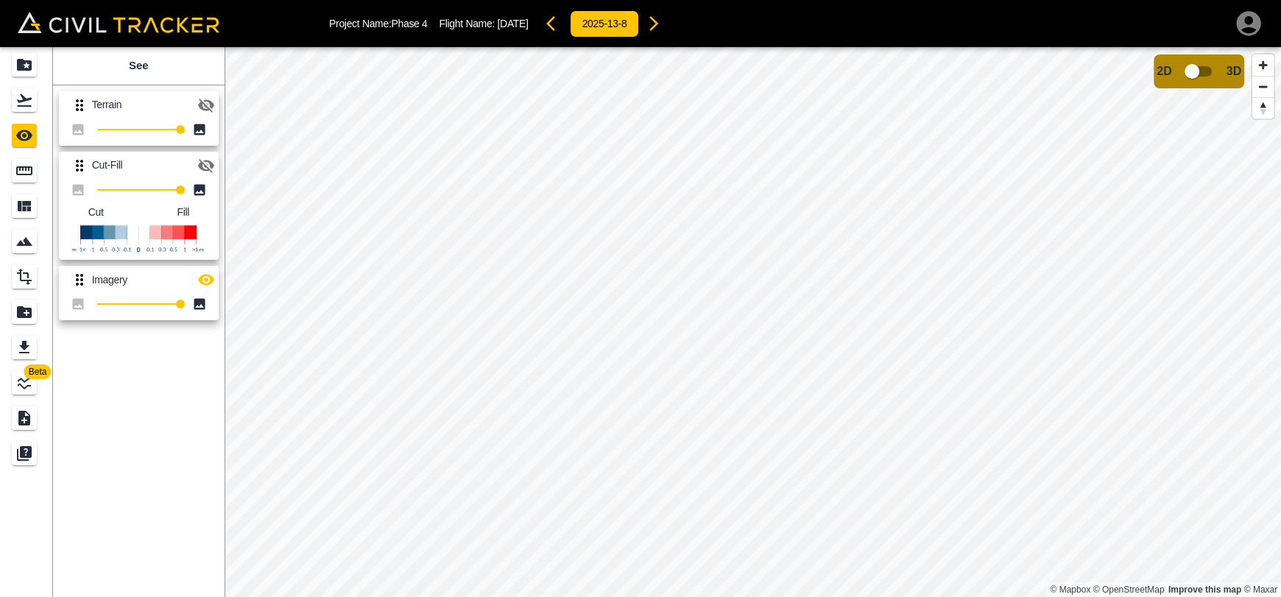
click at [204, 105] on icon "button" at bounding box center [206, 106] width 16 height 14
click at [668, 33] on button "button" at bounding box center [653, 23] width 29 height 29
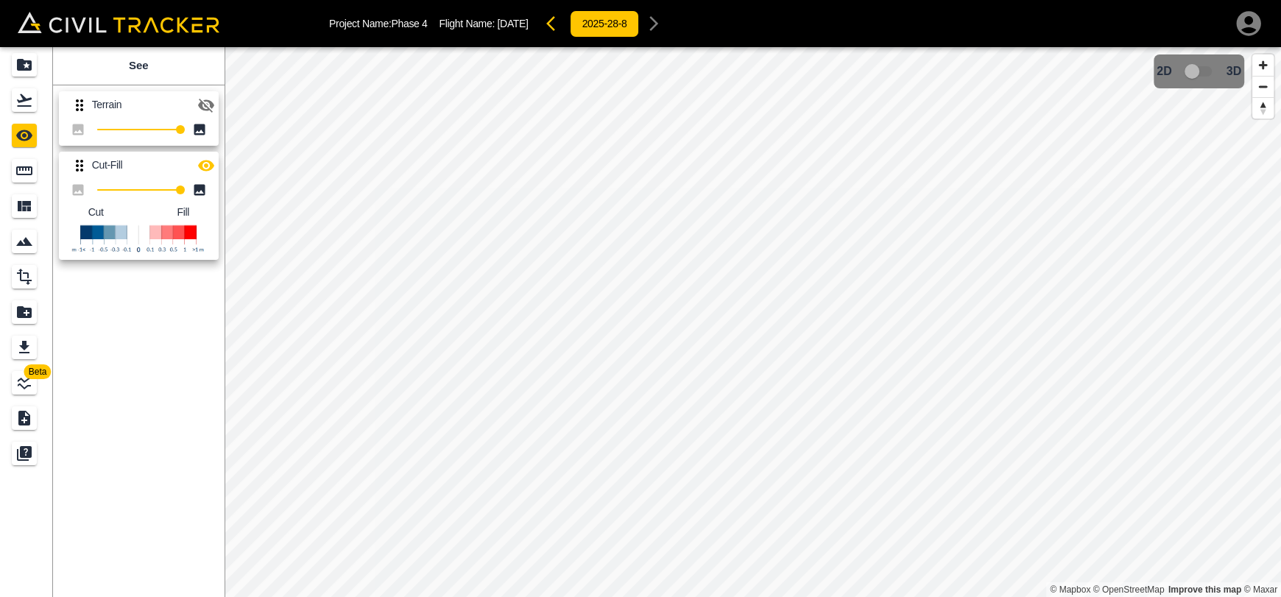
click at [212, 163] on icon "button" at bounding box center [206, 165] width 16 height 11
click at [213, 110] on icon "button" at bounding box center [206, 105] width 18 height 18
click at [555, 26] on icon "button" at bounding box center [550, 23] width 9 height 15
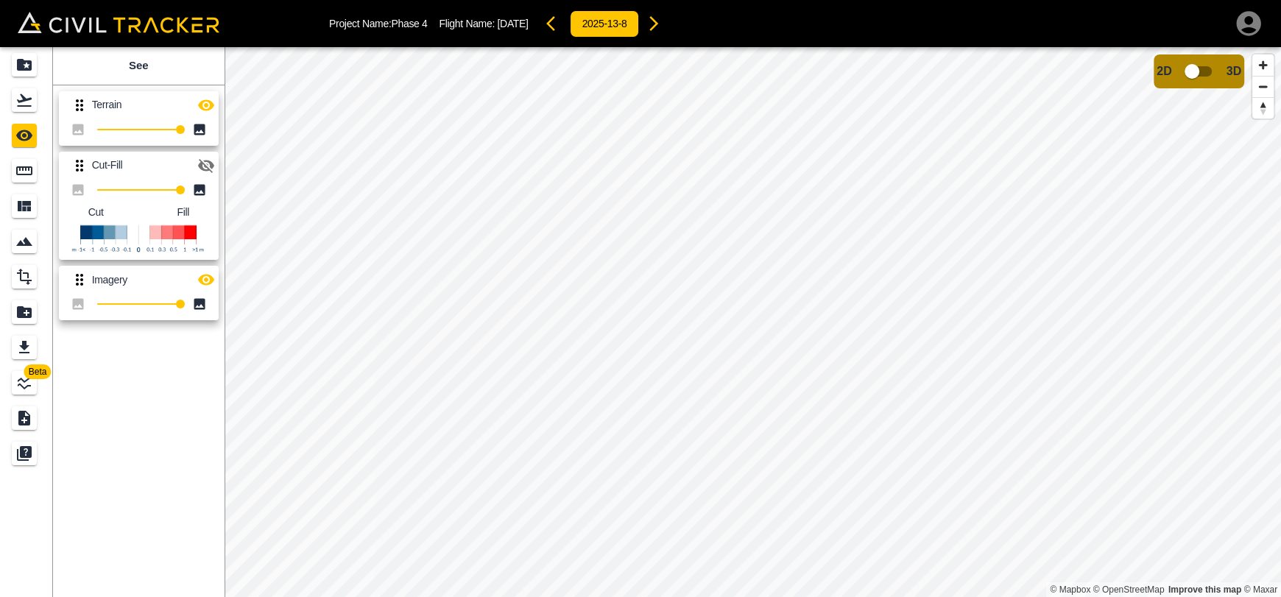
click at [662, 25] on icon "button" at bounding box center [654, 24] width 18 height 18
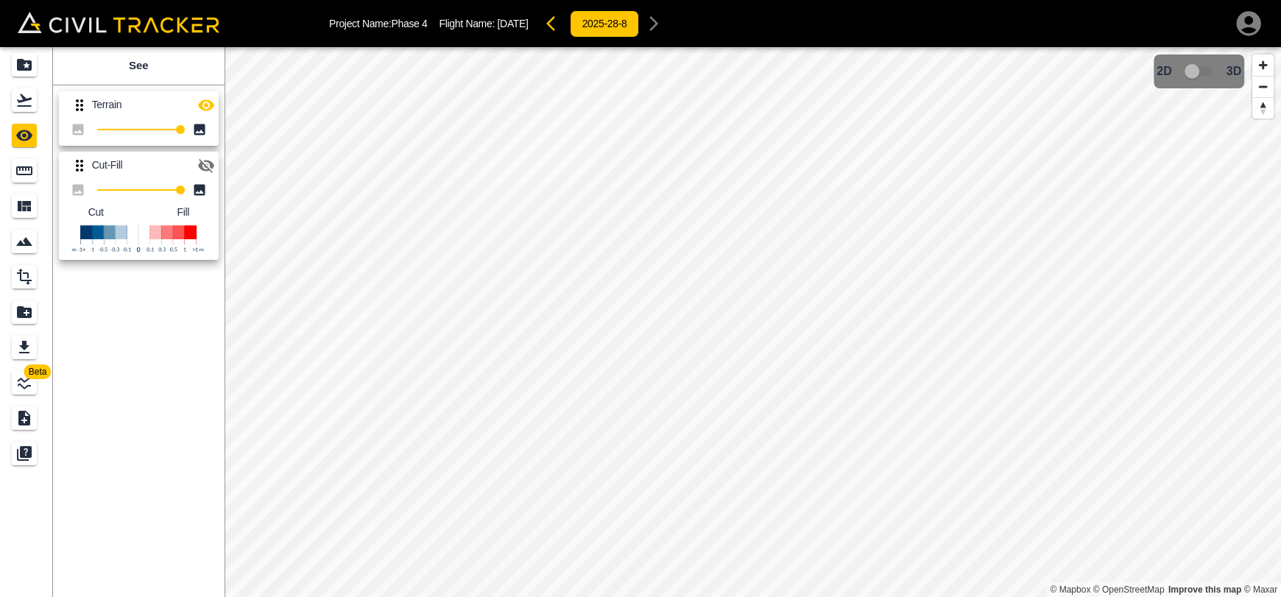
click at [209, 163] on icon "button" at bounding box center [206, 166] width 16 height 14
drag, startPoint x: 80, startPoint y: 169, endPoint x: 96, endPoint y: 93, distance: 77.5
click at [96, 93] on div "Terrain 100 Cut-Fill 100 Cut Fill" at bounding box center [135, 172] width 177 height 187
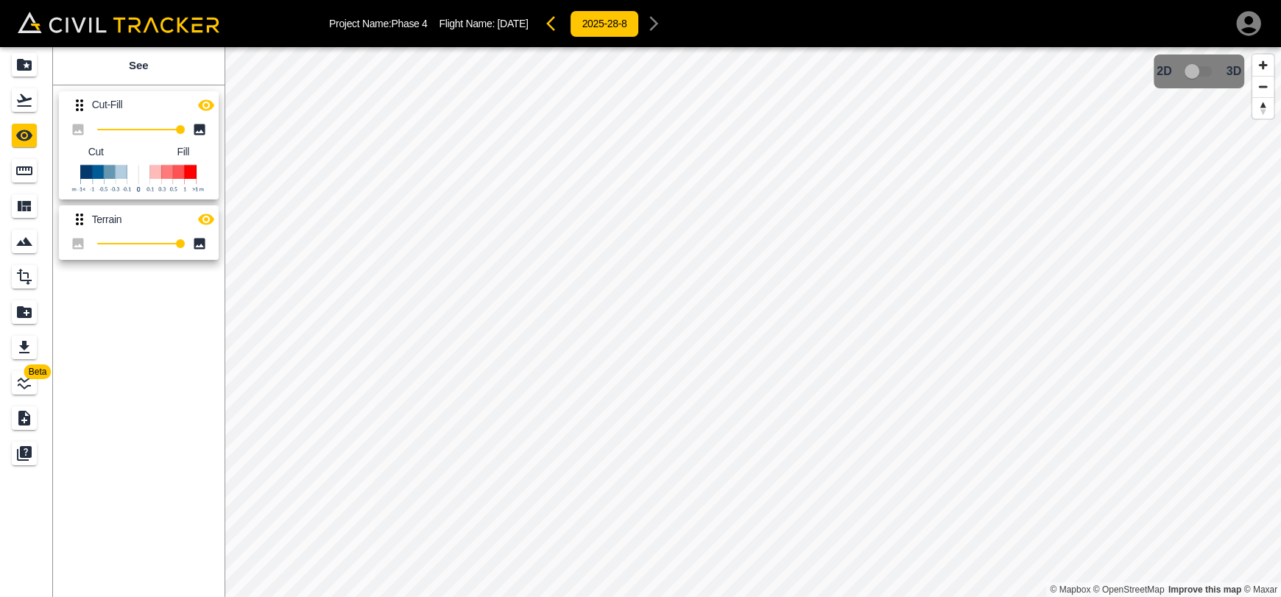
click at [564, 24] on icon "button" at bounding box center [555, 24] width 18 height 18
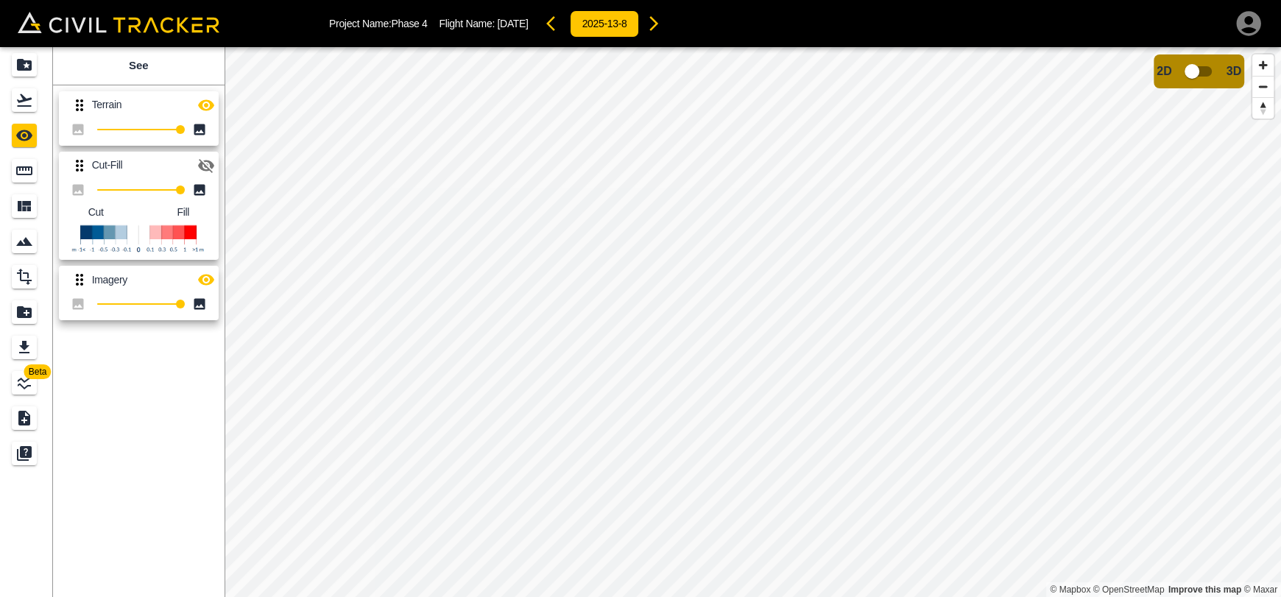
click at [662, 29] on icon "button" at bounding box center [654, 24] width 18 height 18
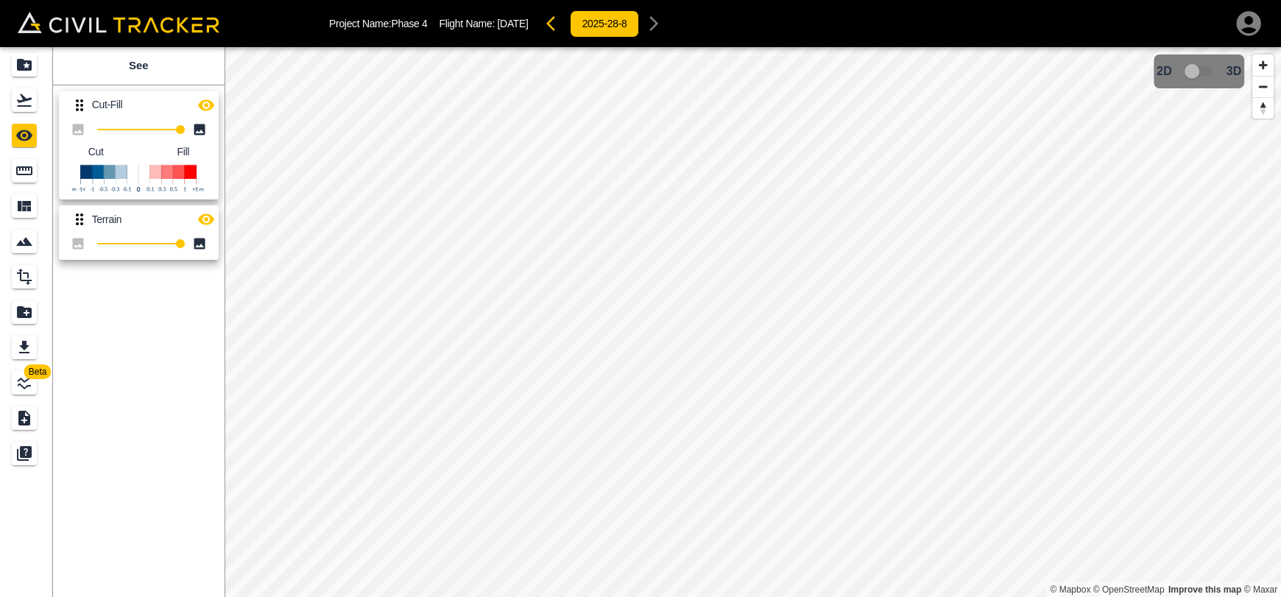
click at [207, 106] on icon "button" at bounding box center [206, 104] width 16 height 11
click at [205, 102] on icon "button" at bounding box center [206, 105] width 18 height 18
click at [210, 210] on icon "button" at bounding box center [206, 219] width 18 height 18
click at [561, 20] on div "2025-28-8" at bounding box center [604, 23] width 129 height 29
click at [564, 26] on icon "button" at bounding box center [555, 24] width 18 height 18
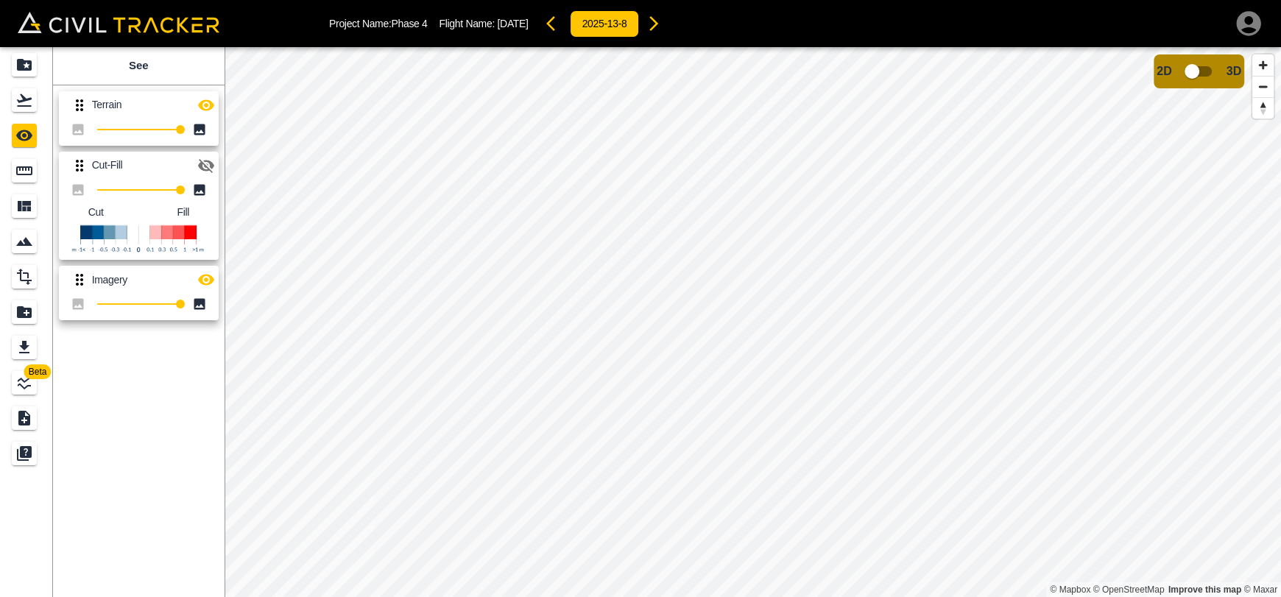
click at [211, 166] on icon "button" at bounding box center [206, 166] width 16 height 14
click at [206, 109] on icon "button" at bounding box center [206, 104] width 16 height 11
drag, startPoint x: 205, startPoint y: 279, endPoint x: 219, endPoint y: 277, distance: 14.1
click at [205, 279] on icon "button" at bounding box center [206, 280] width 16 height 11
click at [662, 26] on icon "button" at bounding box center [654, 24] width 18 height 18
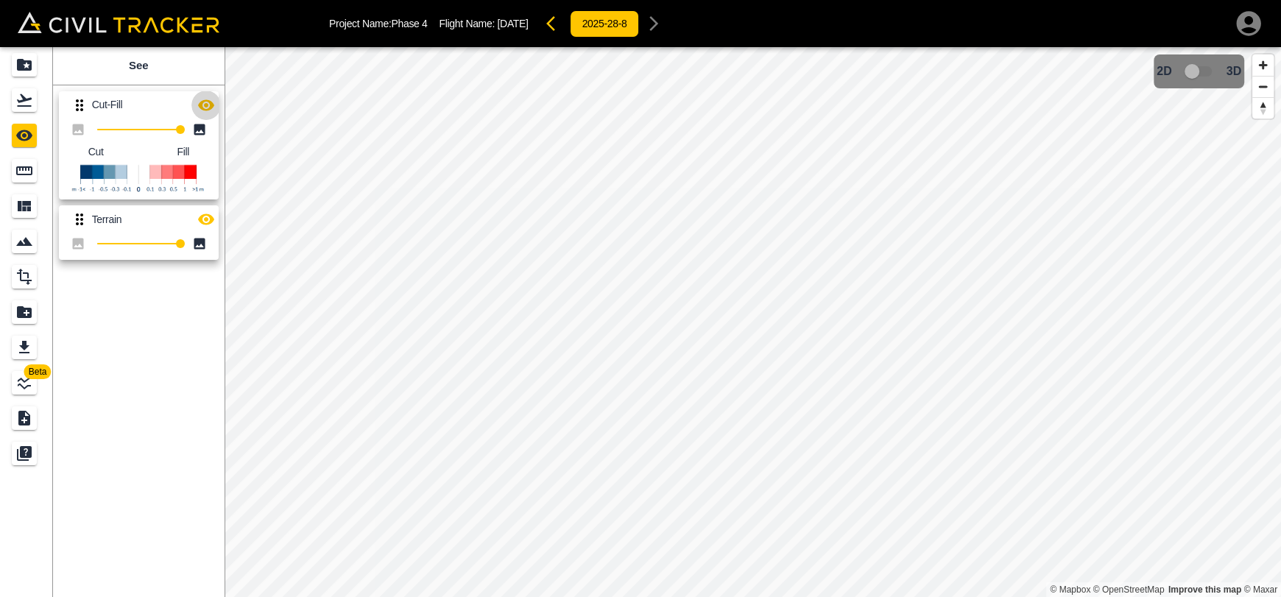
click at [214, 106] on icon "button" at bounding box center [206, 105] width 18 height 18
click at [211, 102] on icon "button" at bounding box center [206, 106] width 16 height 14
click at [210, 227] on icon "button" at bounding box center [206, 219] width 18 height 18
click at [201, 222] on icon "button" at bounding box center [206, 220] width 16 height 14
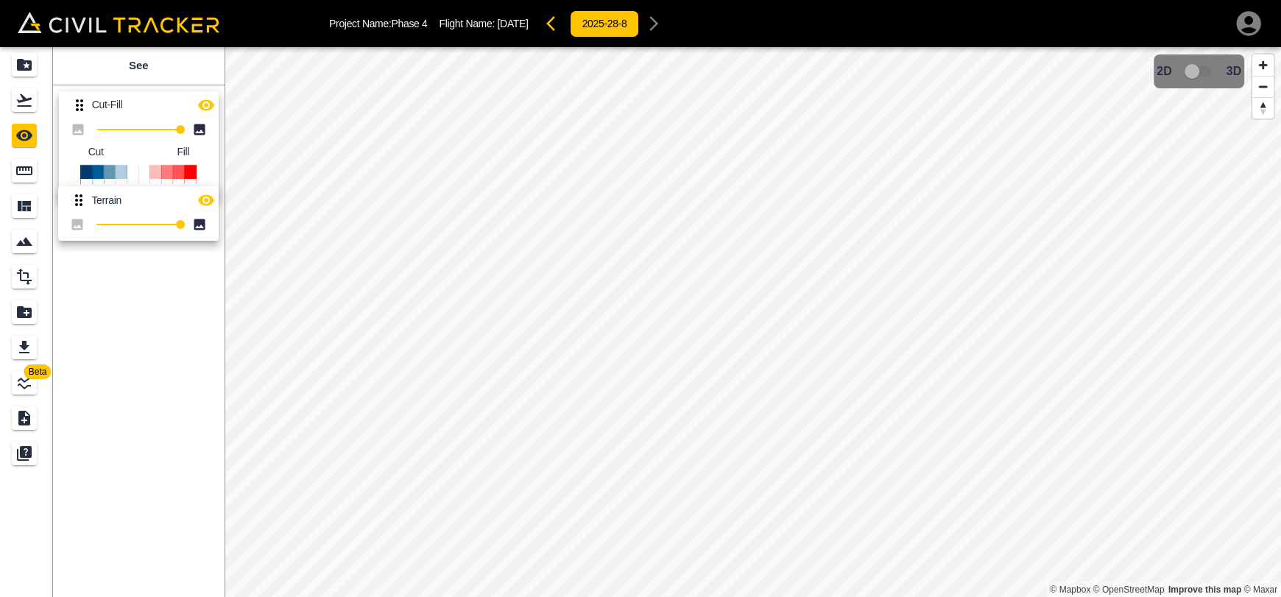
drag, startPoint x: 83, startPoint y: 202, endPoint x: 85, endPoint y: 130, distance: 72.9
click at [83, 130] on div "Cut-Fill 100 Cut Fill Terrain 100" at bounding box center [135, 172] width 177 height 187
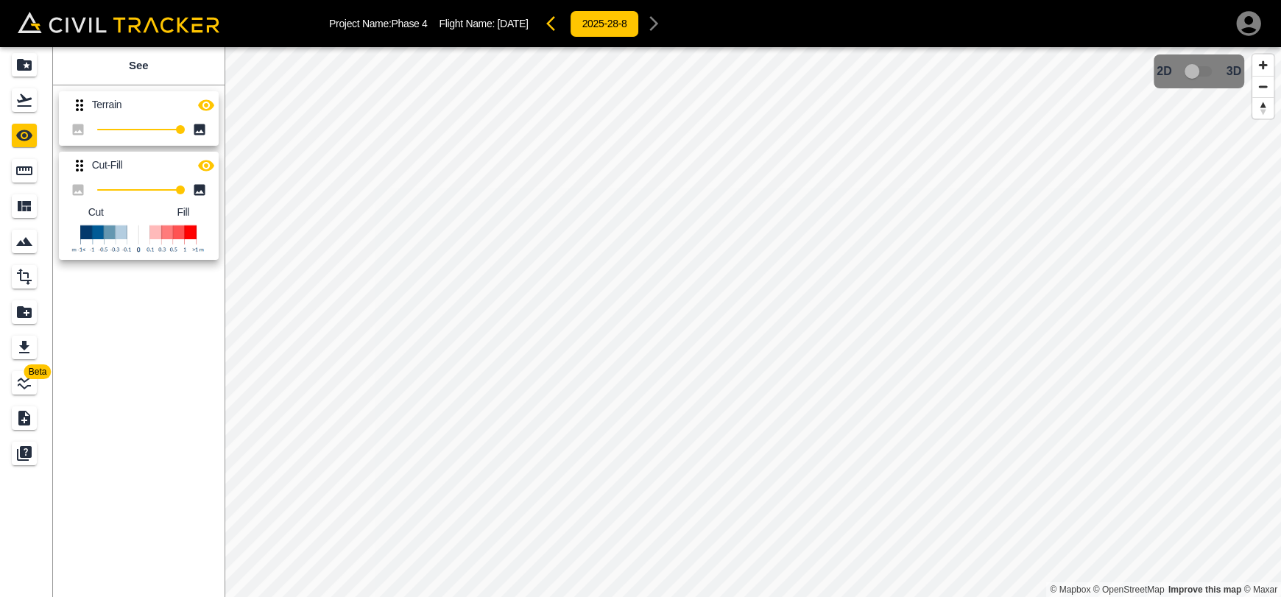
click at [555, 28] on icon "button" at bounding box center [550, 23] width 9 height 15
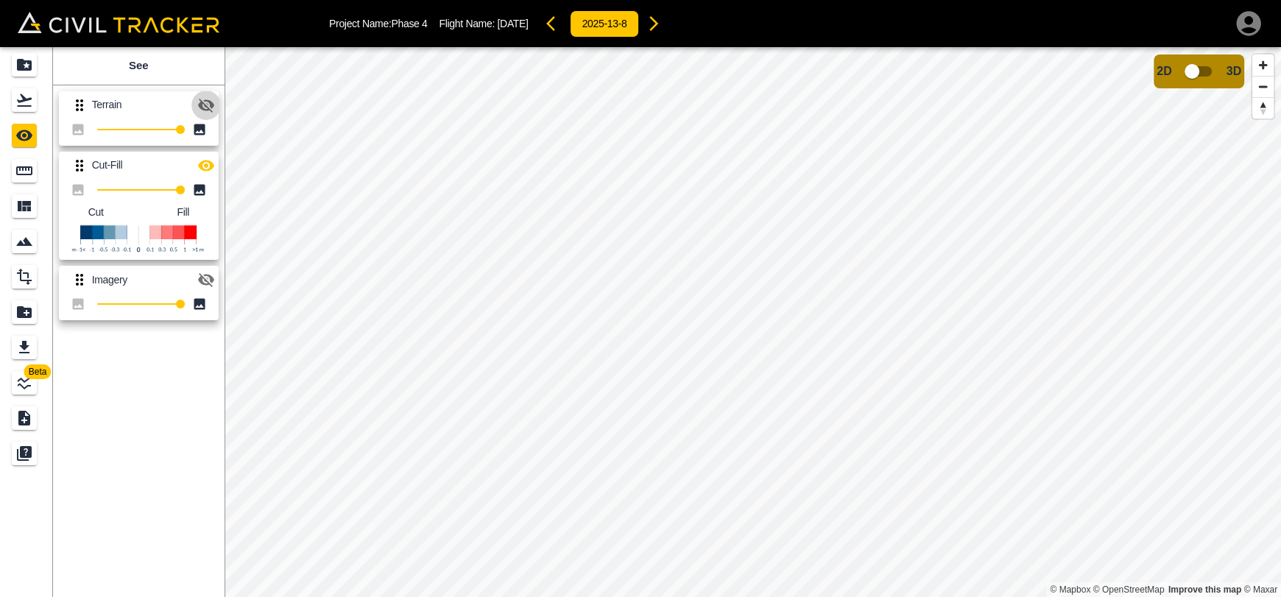
click at [202, 105] on icon "button" at bounding box center [206, 106] width 16 height 14
click at [210, 166] on icon "button" at bounding box center [206, 165] width 16 height 11
click at [662, 32] on icon "button" at bounding box center [654, 24] width 18 height 18
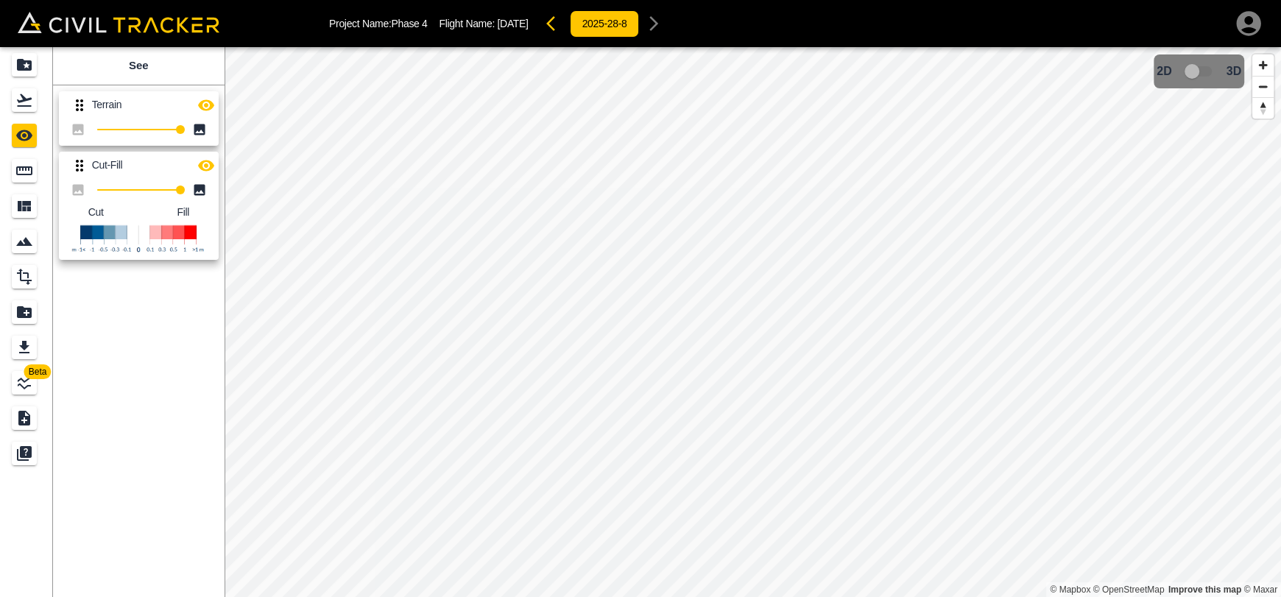
click at [564, 25] on icon "button" at bounding box center [555, 24] width 18 height 18
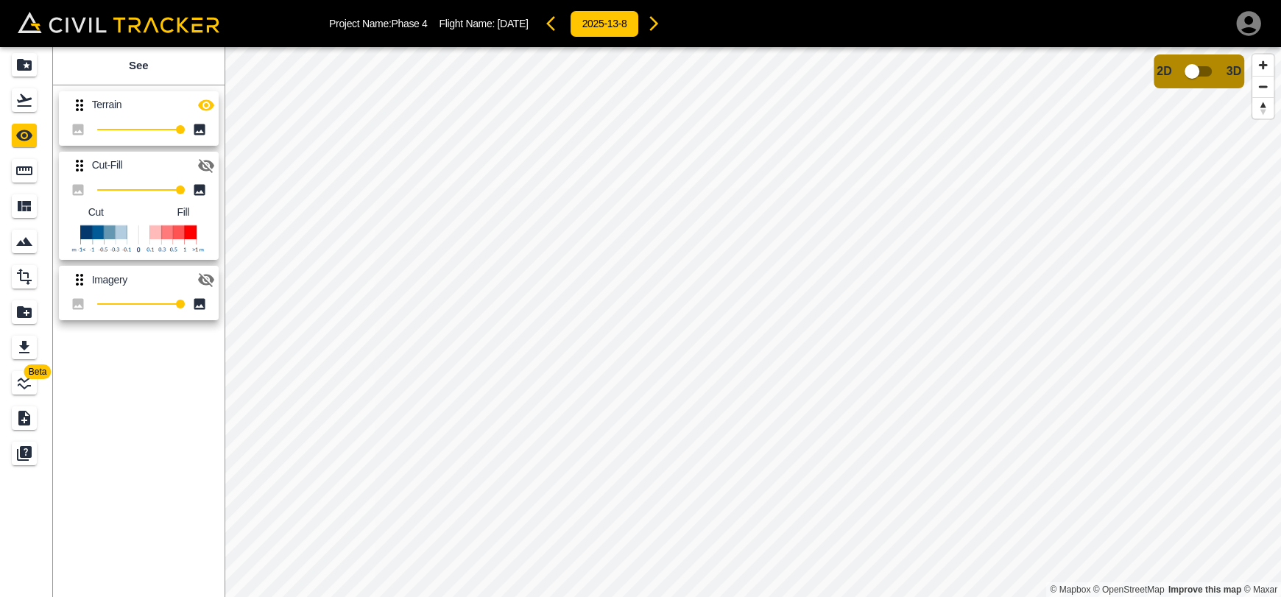
click at [662, 24] on icon "button" at bounding box center [654, 24] width 18 height 18
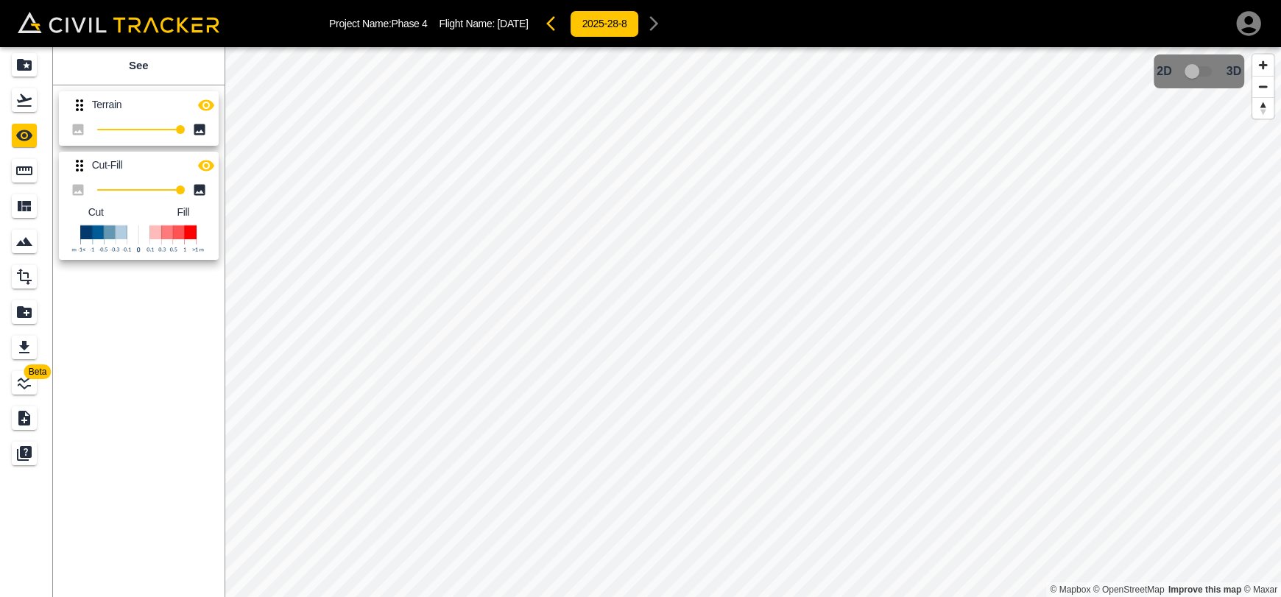
click at [564, 26] on icon "button" at bounding box center [555, 24] width 18 height 18
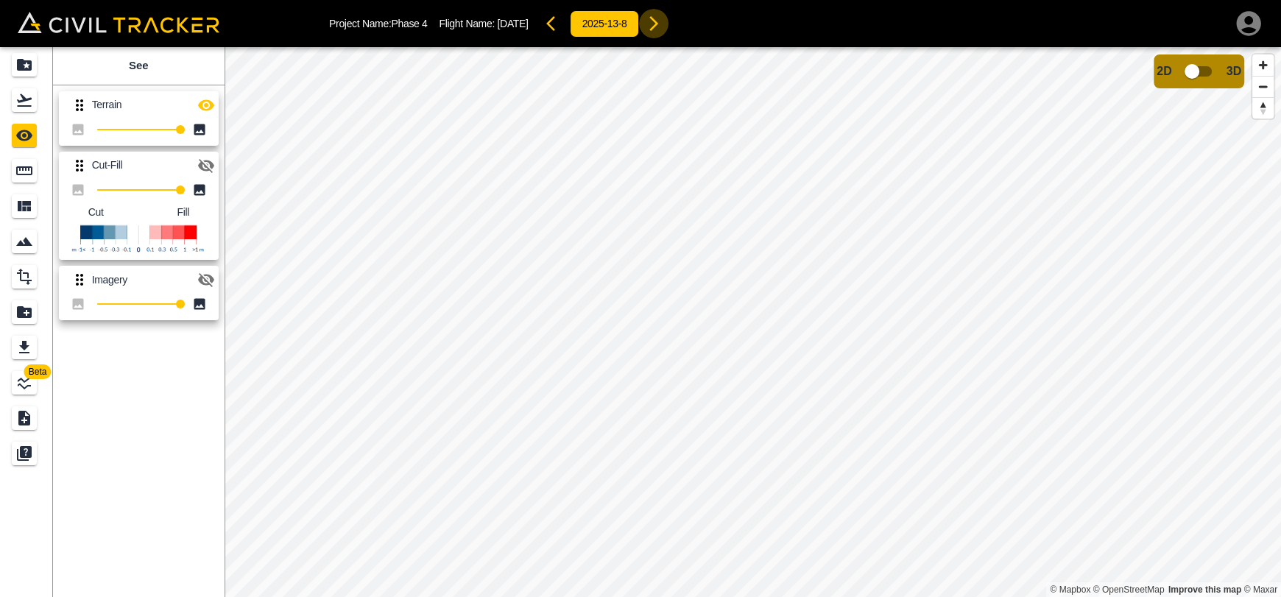
click at [662, 25] on icon "button" at bounding box center [654, 24] width 18 height 18
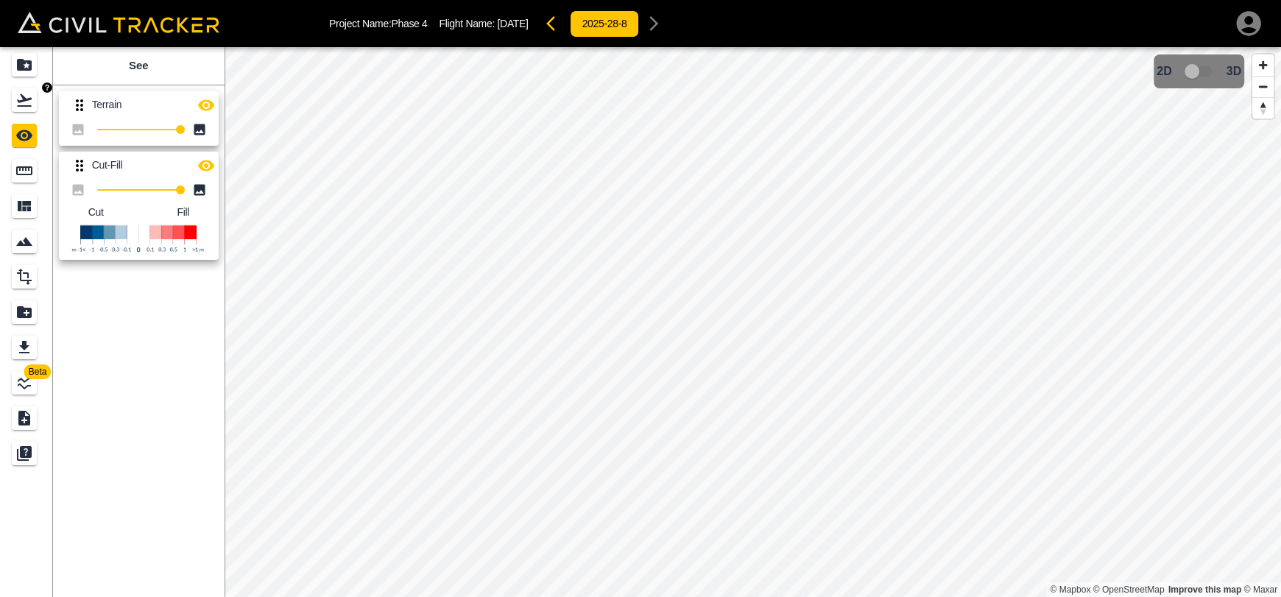
click at [35, 95] on div "Flights" at bounding box center [24, 100] width 25 height 24
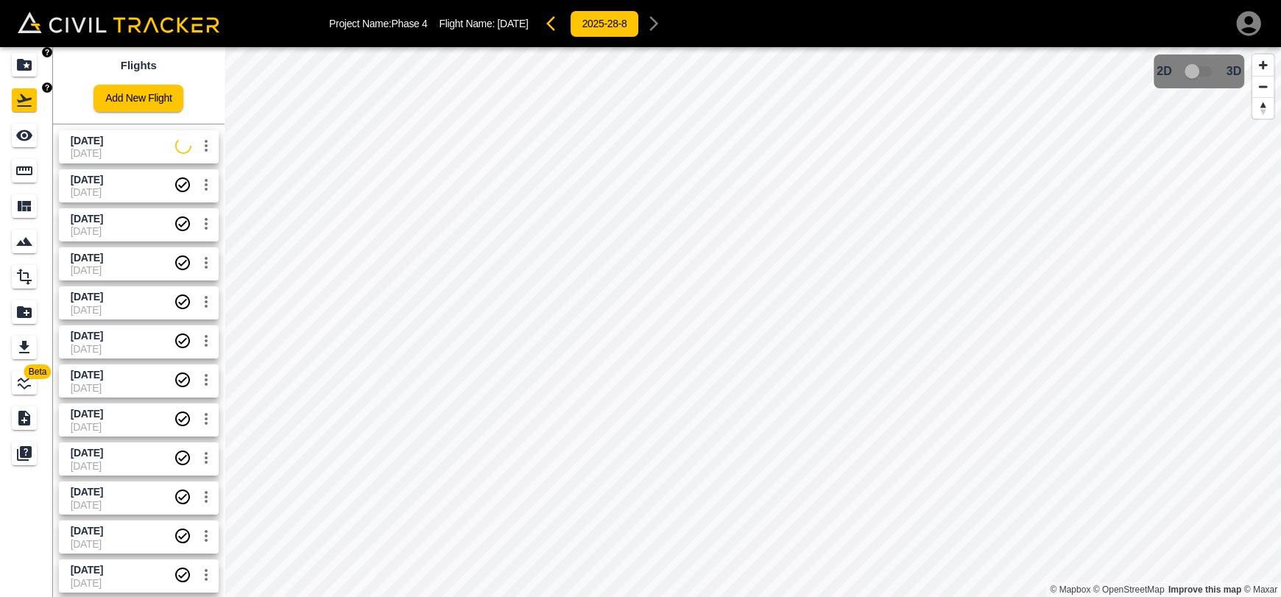
click at [23, 70] on icon "Projects" at bounding box center [24, 65] width 15 height 12
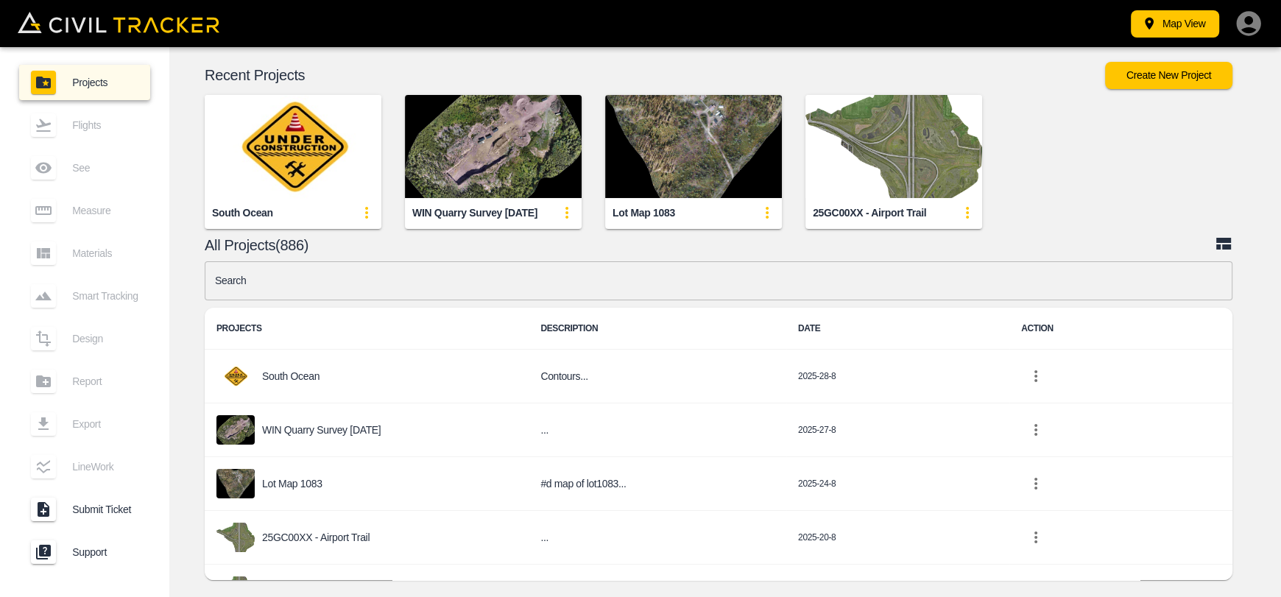
click at [470, 297] on input "text" at bounding box center [718, 280] width 1027 height 39
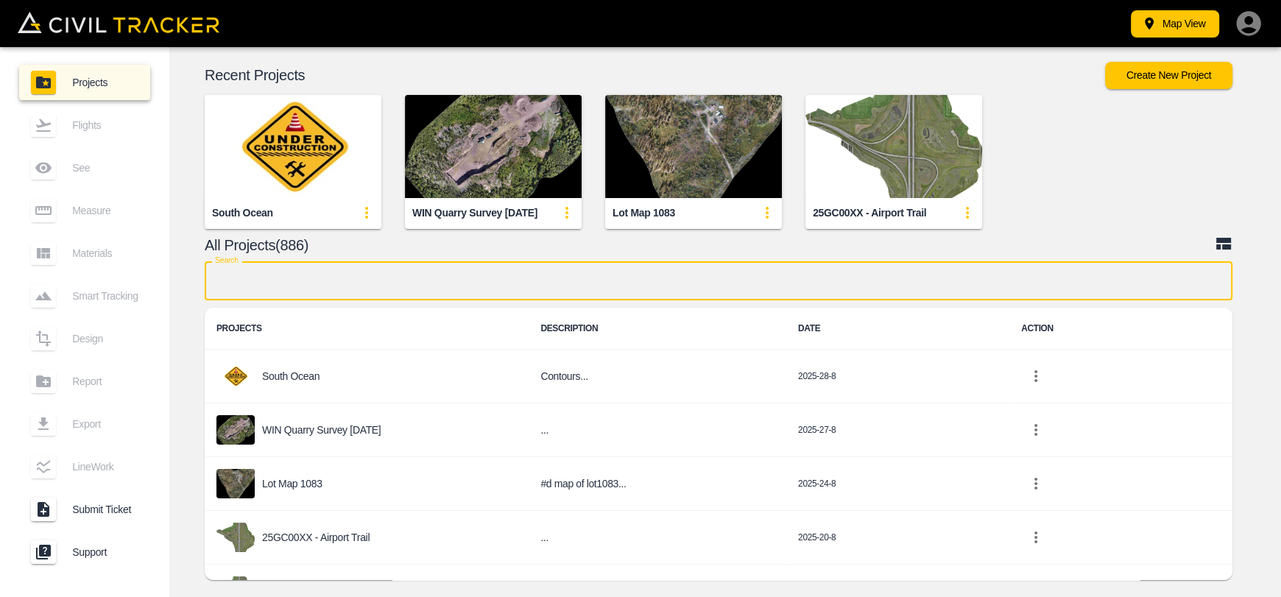
click at [470, 286] on input "text" at bounding box center [718, 280] width 1027 height 39
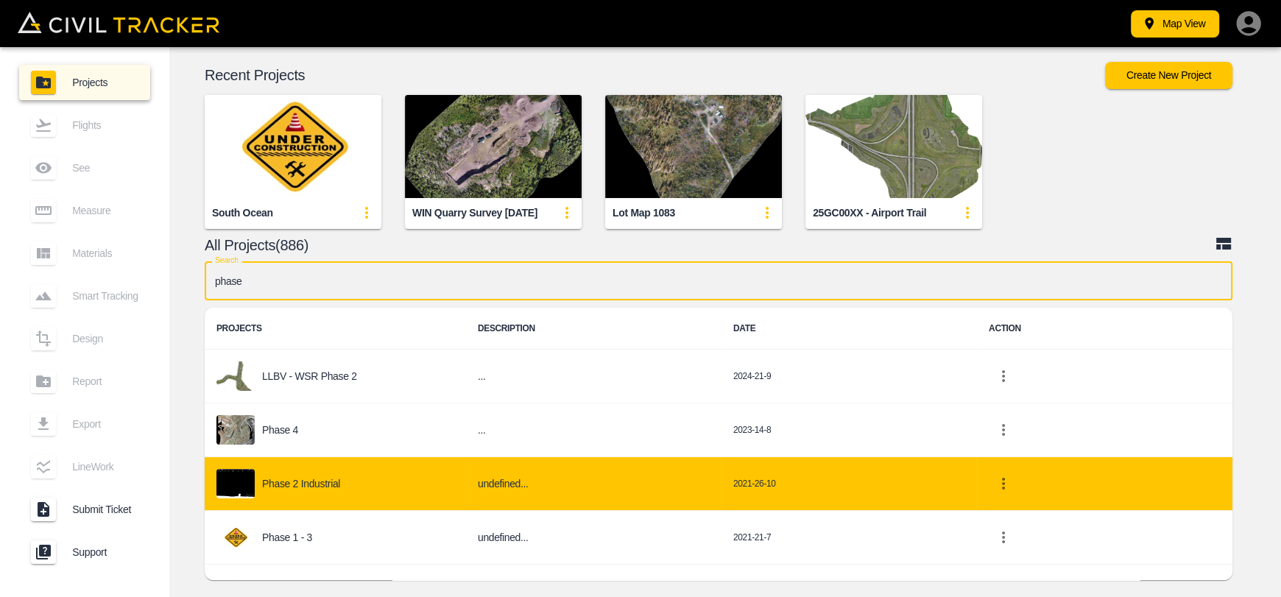
type input "phase"
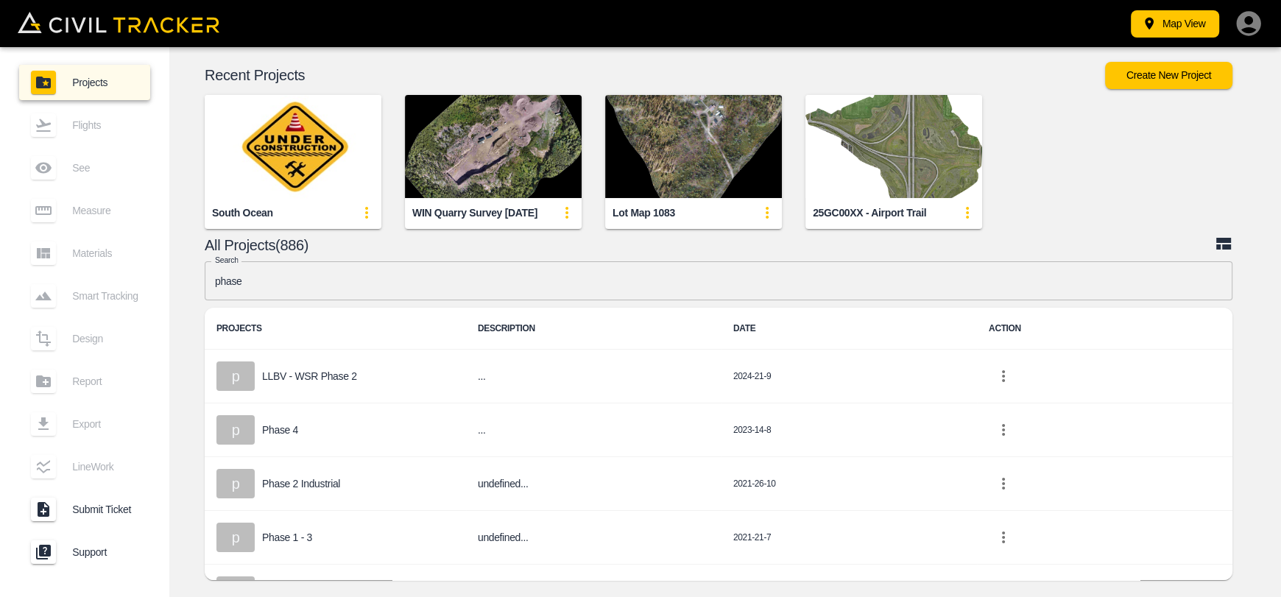
click at [519, 286] on input "phase" at bounding box center [718, 280] width 1027 height 39
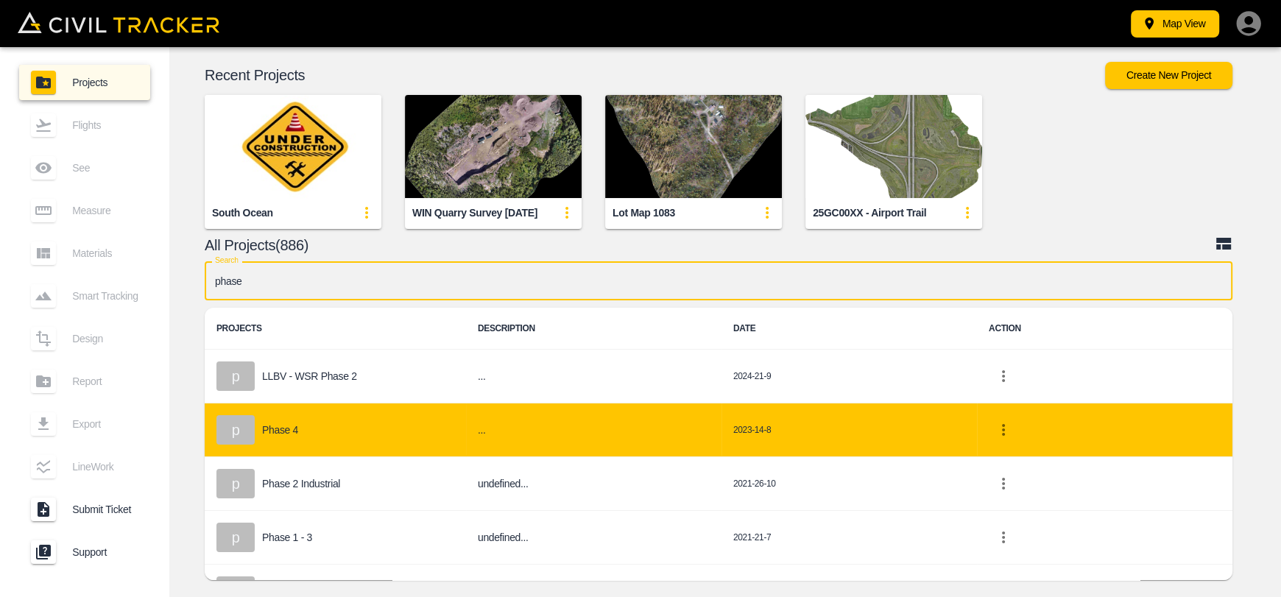
click at [269, 415] on div "p Phase 4" at bounding box center [335, 429] width 238 height 29
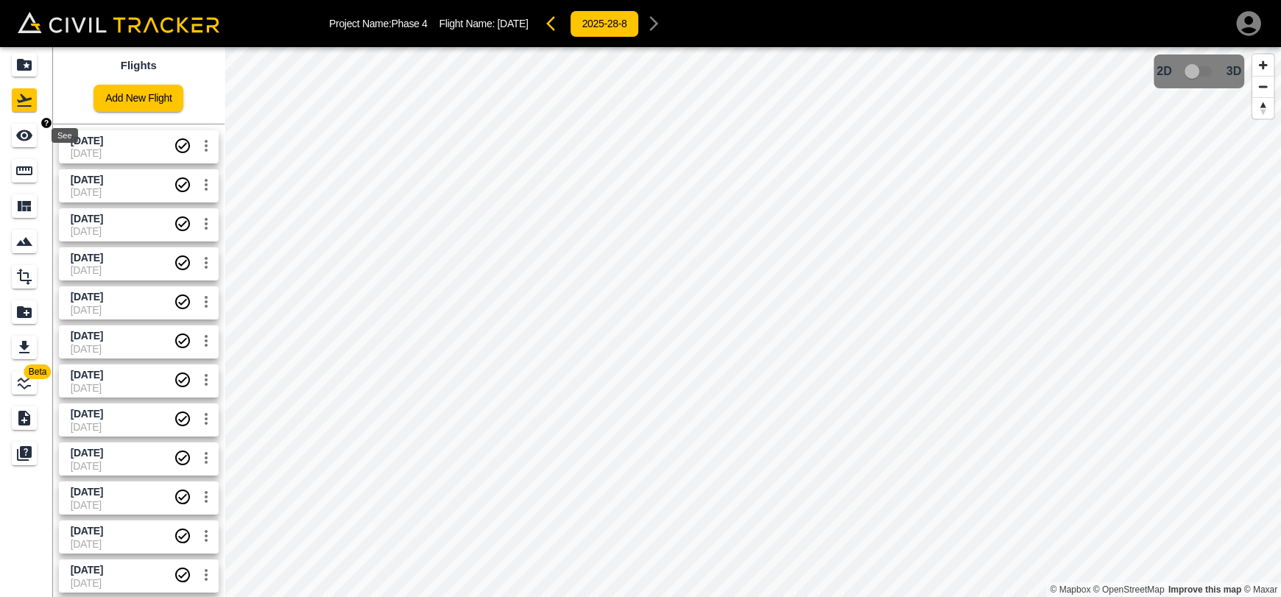
drag, startPoint x: 29, startPoint y: 144, endPoint x: 56, endPoint y: 143, distance: 26.5
click at [29, 144] on div "See" at bounding box center [24, 136] width 25 height 24
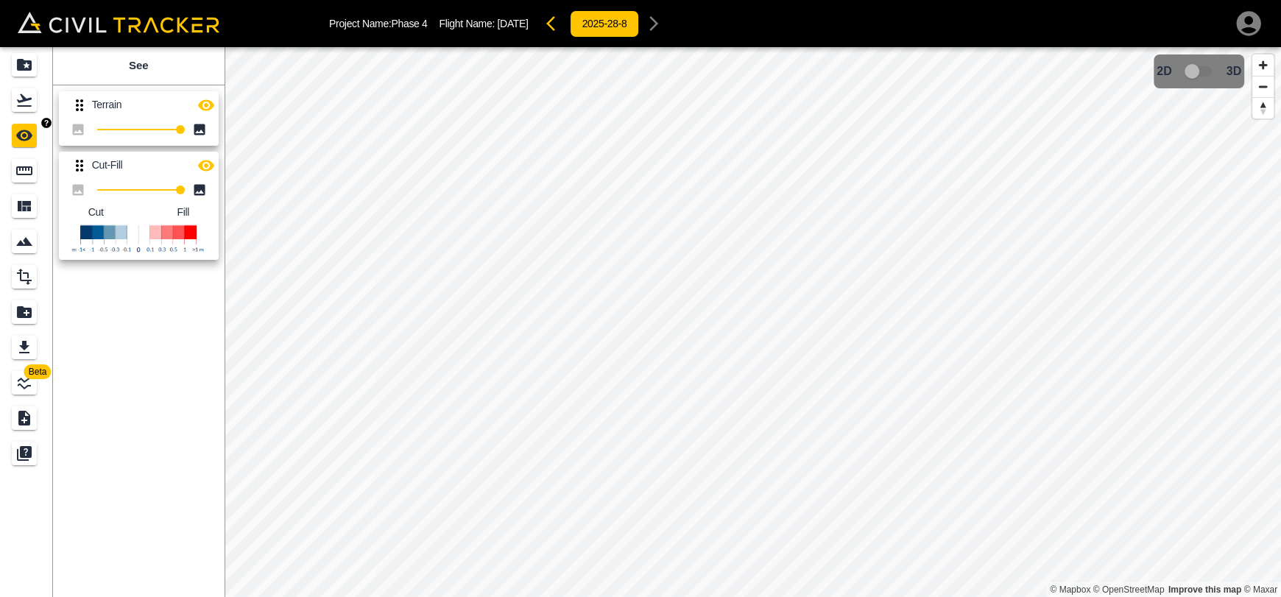
click at [19, 102] on icon "Flights" at bounding box center [24, 100] width 15 height 13
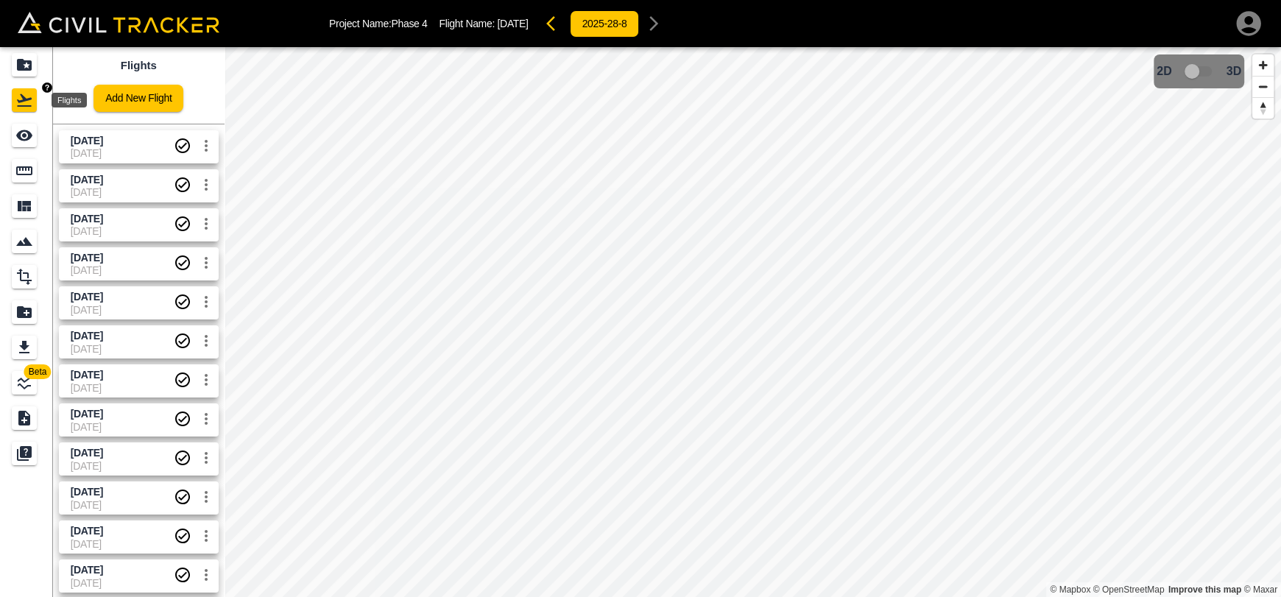
click at [26, 66] on icon "Projects" at bounding box center [24, 65] width 18 height 18
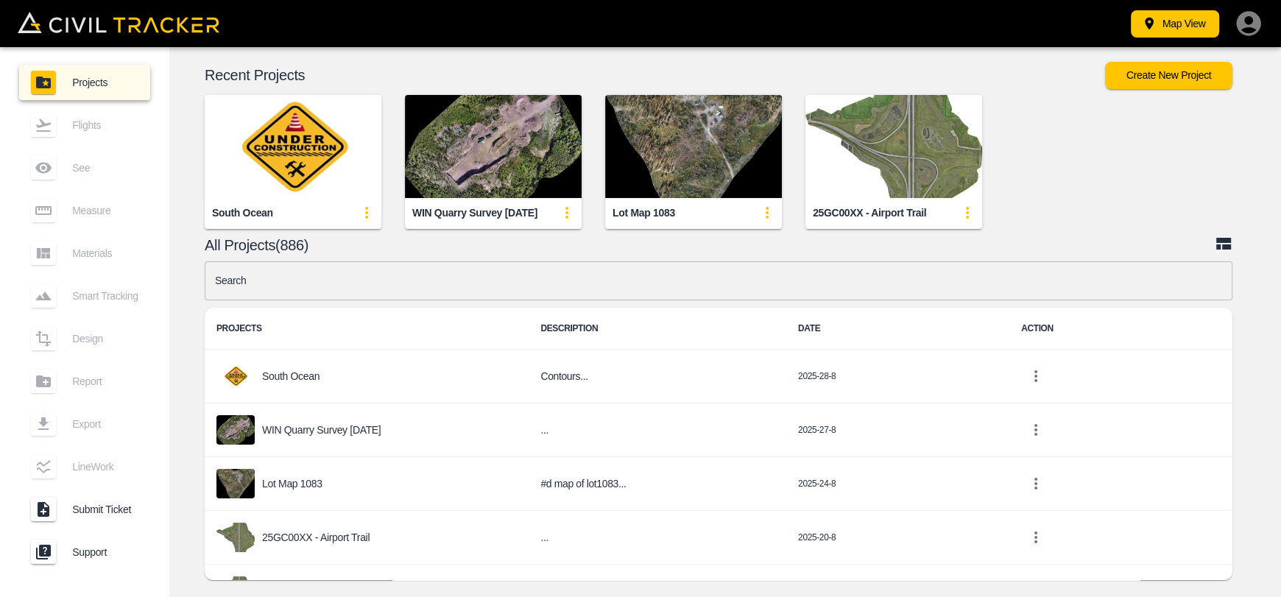
click at [113, 141] on div "Flights" at bounding box center [84, 124] width 131 height 35
click at [26, 136] on div "Flights" at bounding box center [84, 124] width 131 height 35
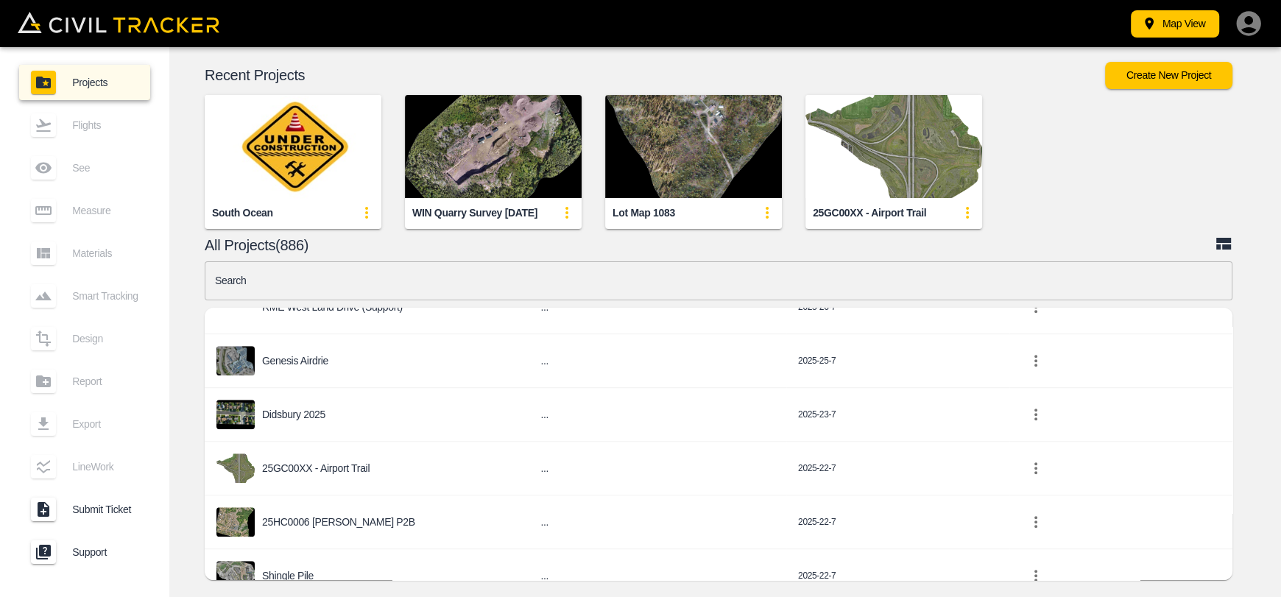
click at [545, 293] on input "text" at bounding box center [718, 280] width 1027 height 39
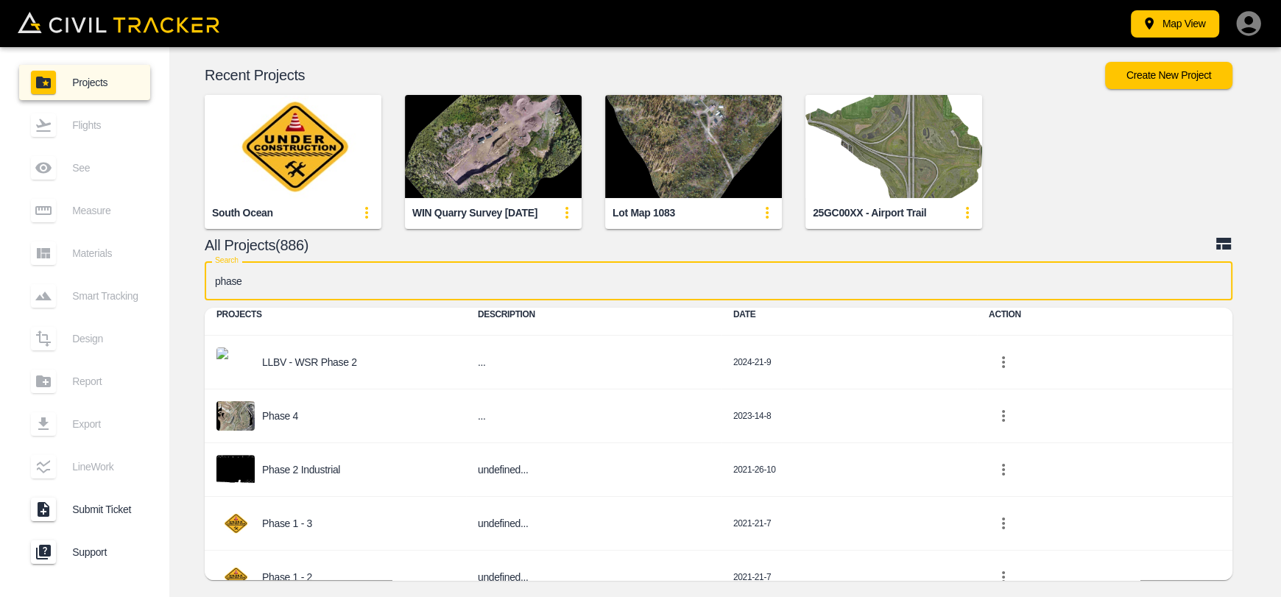
scroll to position [0, 0]
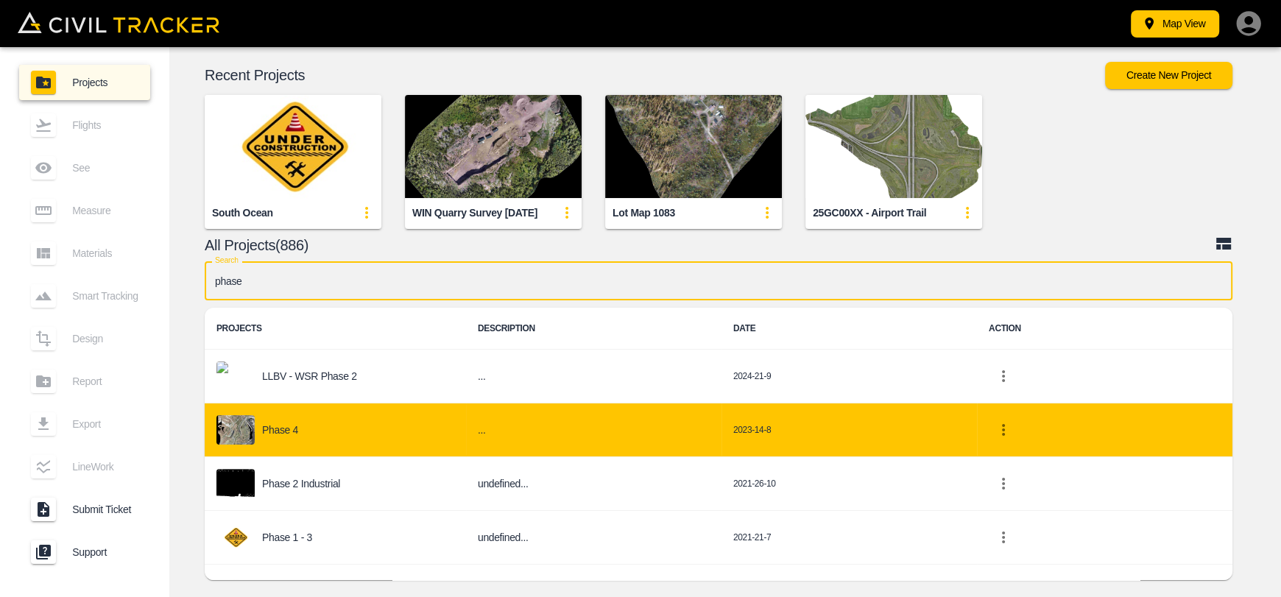
type input "phase"
click at [337, 423] on div "Phase 4" at bounding box center [335, 429] width 238 height 29
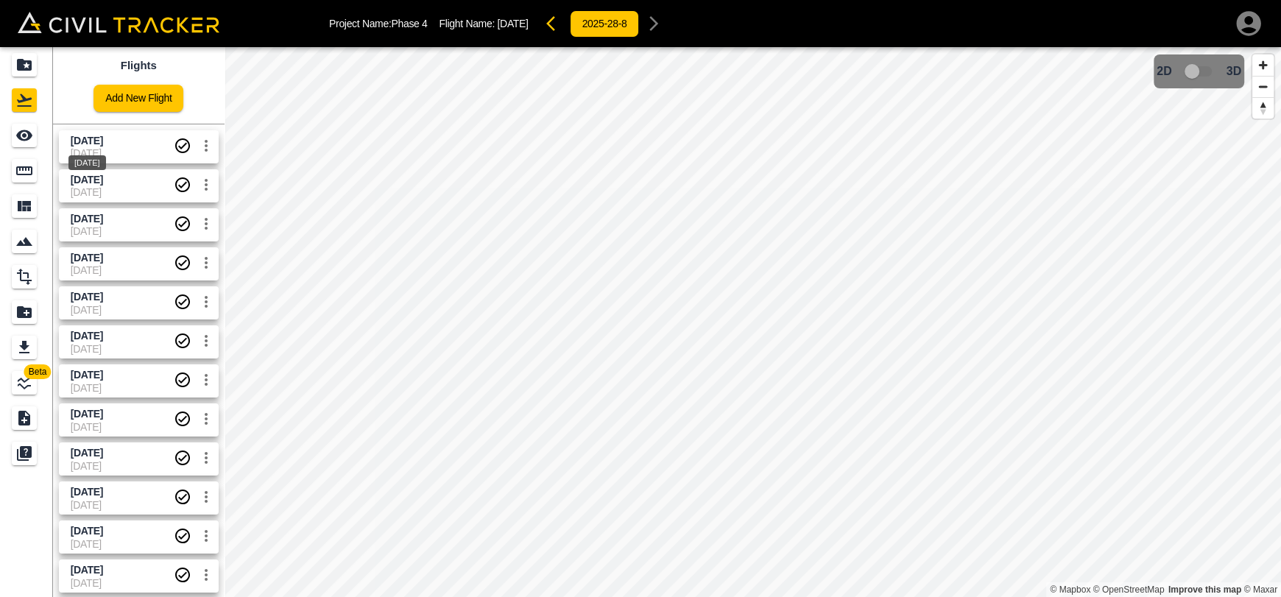
click at [103, 135] on span "[DATE]" at bounding box center [87, 141] width 32 height 12
drag, startPoint x: 12, startPoint y: 135, endPoint x: 75, endPoint y: 138, distance: 63.3
click at [12, 135] on div "See" at bounding box center [24, 136] width 25 height 24
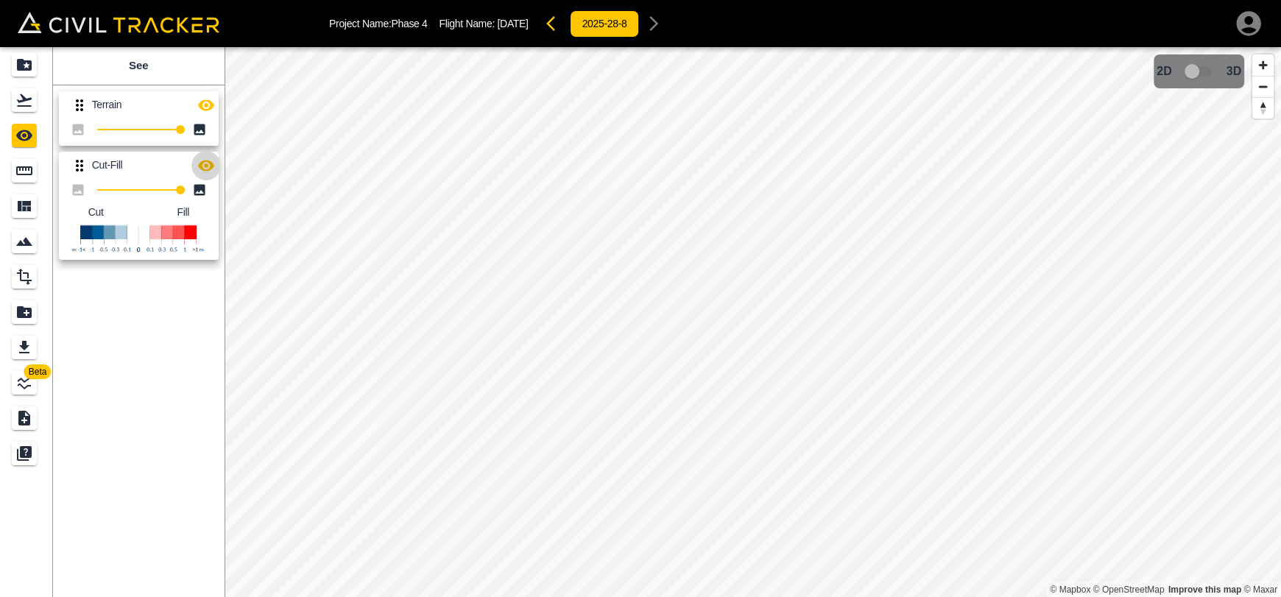
click at [208, 167] on icon "button" at bounding box center [206, 166] width 18 height 18
drag, startPoint x: 209, startPoint y: 168, endPoint x: 205, endPoint y: 141, distance: 26.9
click at [208, 165] on icon "button" at bounding box center [206, 166] width 18 height 18
click at [207, 102] on icon "button" at bounding box center [206, 105] width 18 height 18
click at [132, 102] on p "Terrain" at bounding box center [141, 105] width 99 height 12
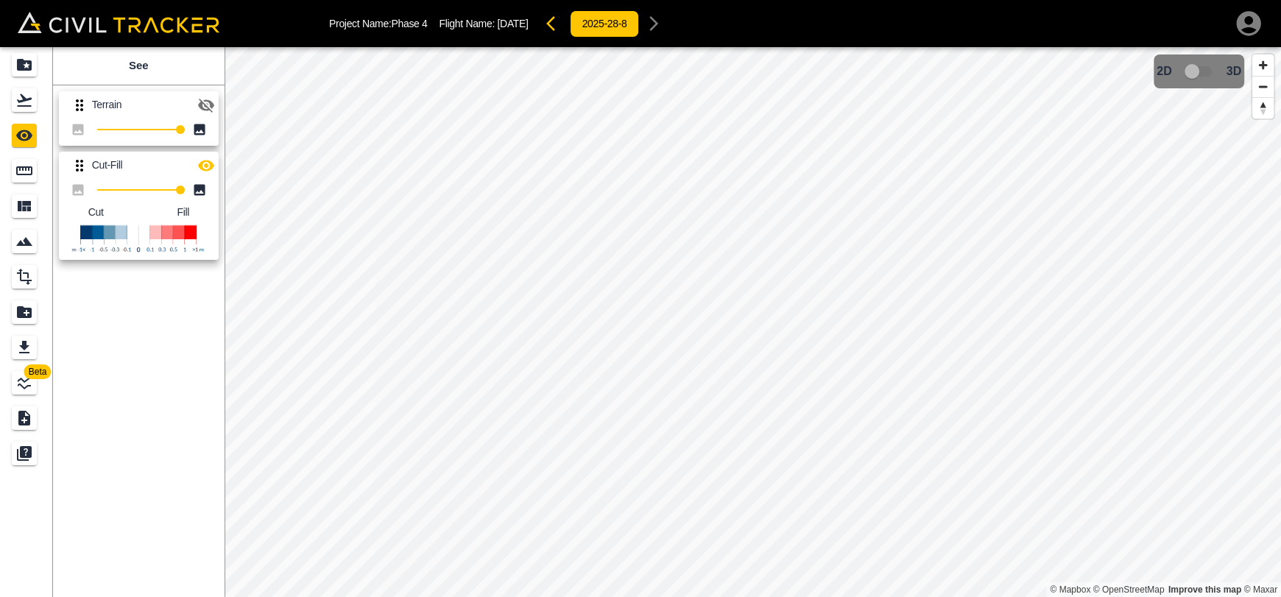
click at [32, 103] on icon "Flights" at bounding box center [24, 100] width 18 height 18
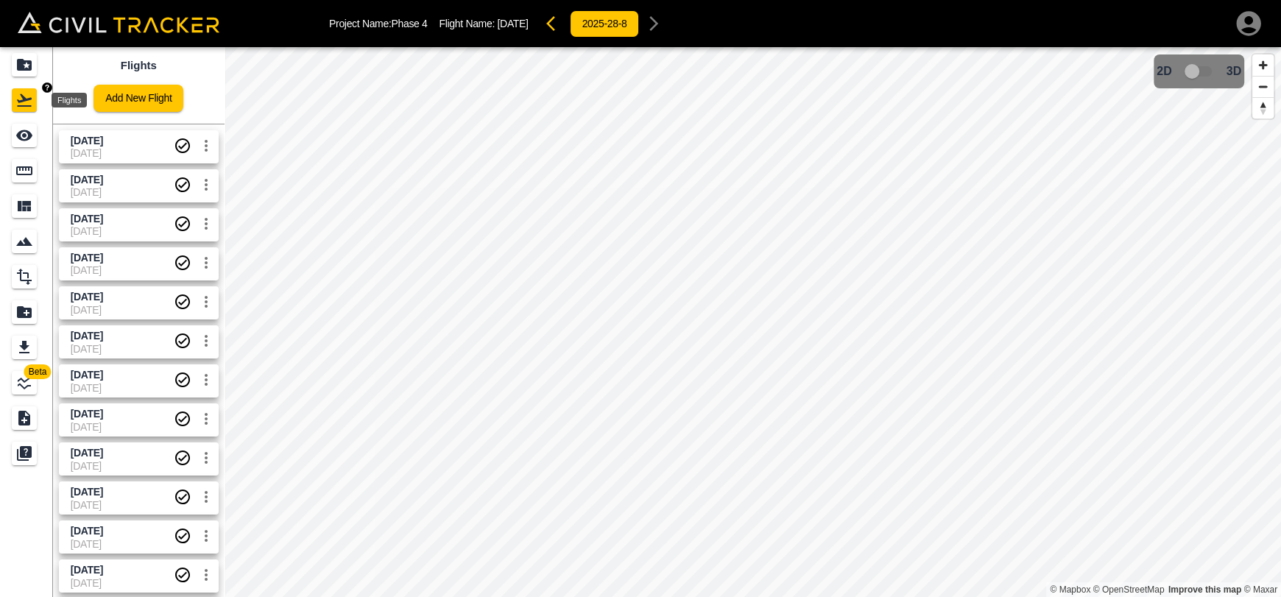
click at [26, 68] on icon "Projects" at bounding box center [24, 65] width 15 height 12
